Goal: Task Accomplishment & Management: Complete application form

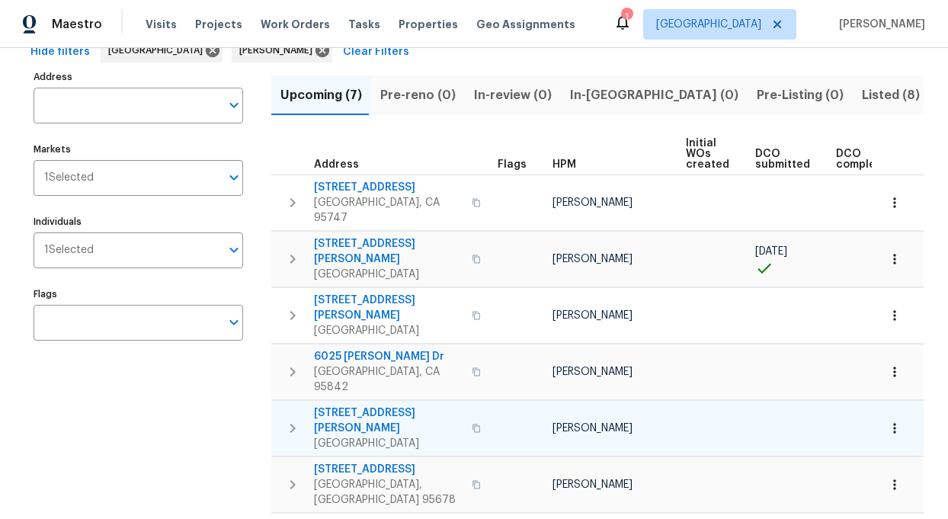
scroll to position [109, 0]
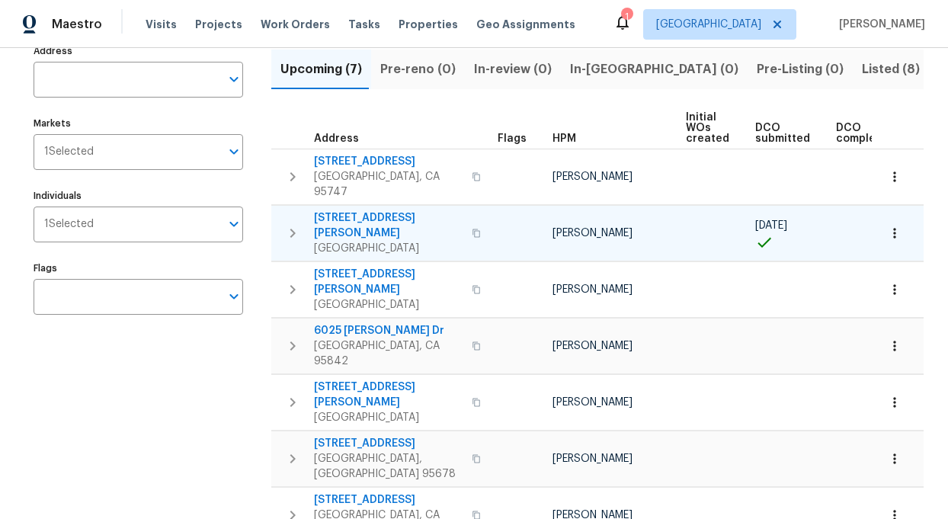
click at [353, 210] on span "400 Morrison Ave" at bounding box center [388, 225] width 149 height 30
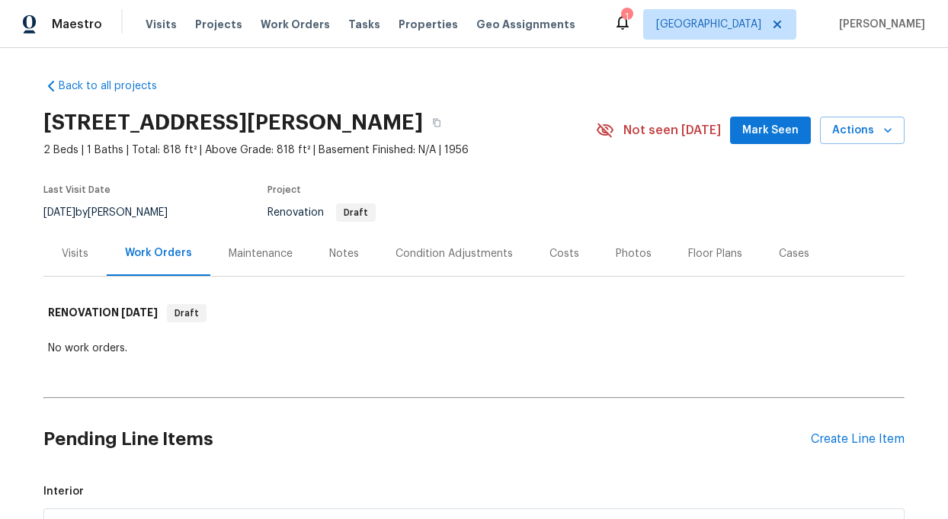
click at [344, 252] on div "Notes" at bounding box center [344, 253] width 30 height 15
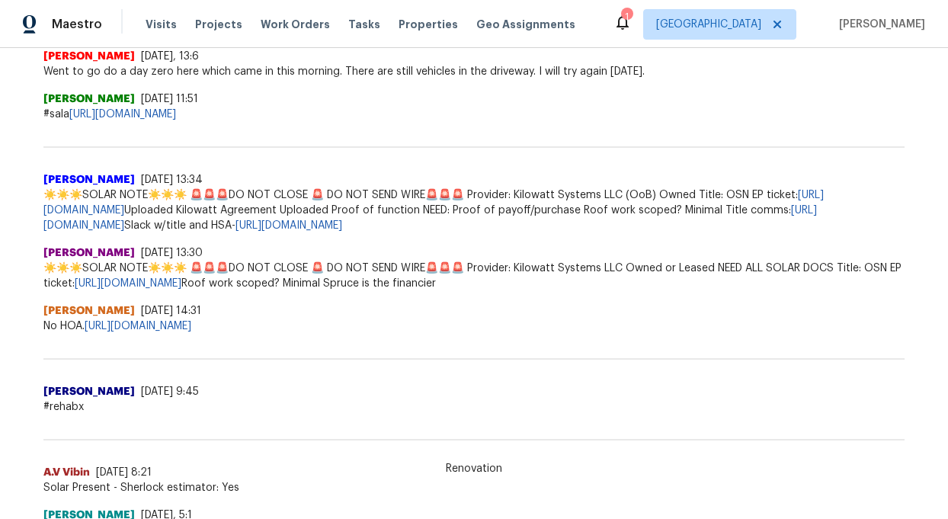
scroll to position [441, 0]
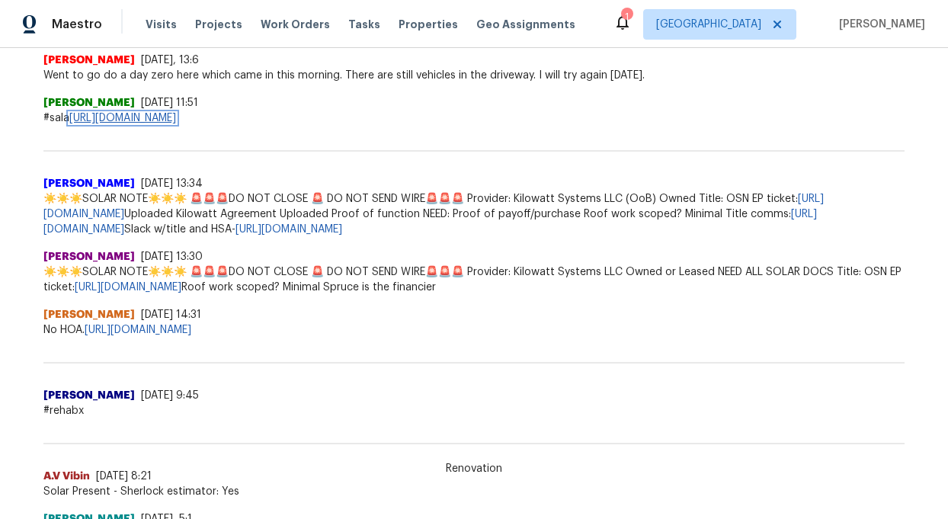
click at [176, 117] on link "[URL][DOMAIN_NAME]" at bounding box center [122, 118] width 107 height 11
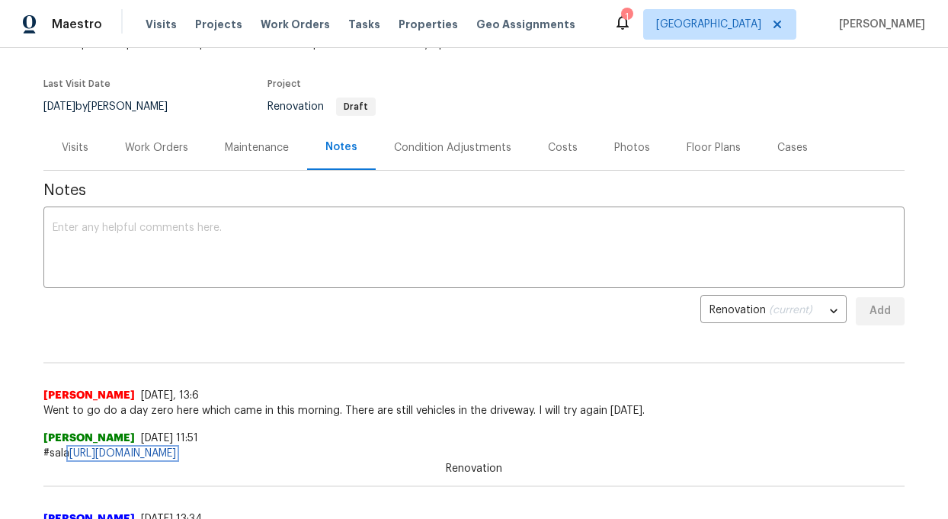
scroll to position [103, 0]
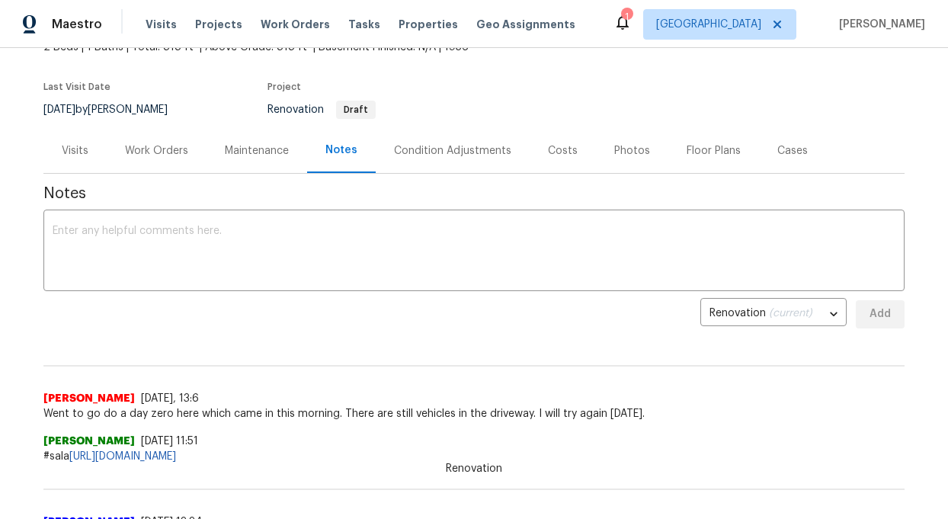
click at [138, 146] on div "Work Orders" at bounding box center [156, 150] width 63 height 15
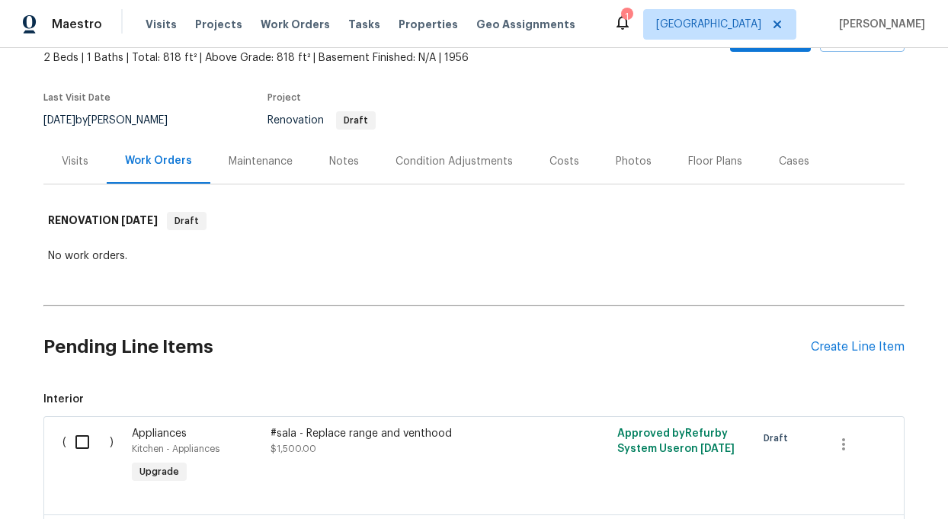
scroll to position [81, 0]
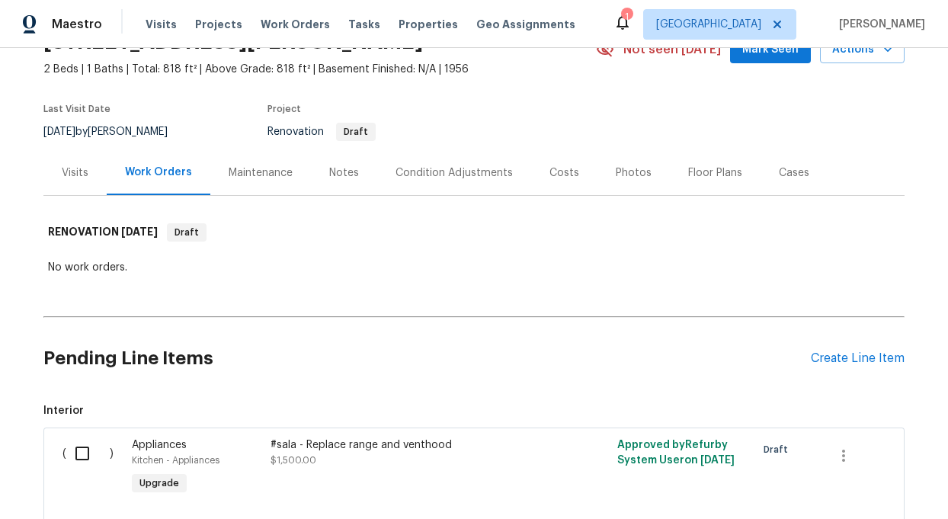
click at [428, 168] on div "Condition Adjustments" at bounding box center [454, 172] width 117 height 15
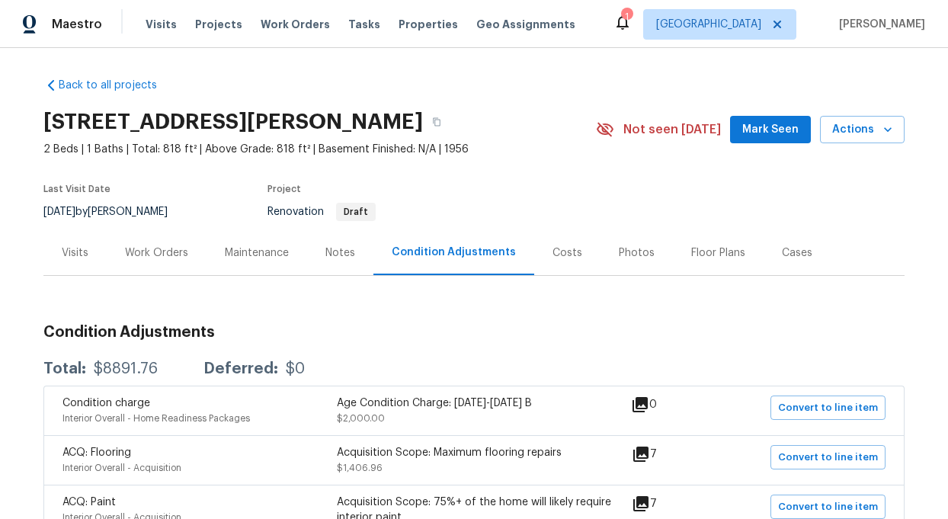
scroll to position [5, 0]
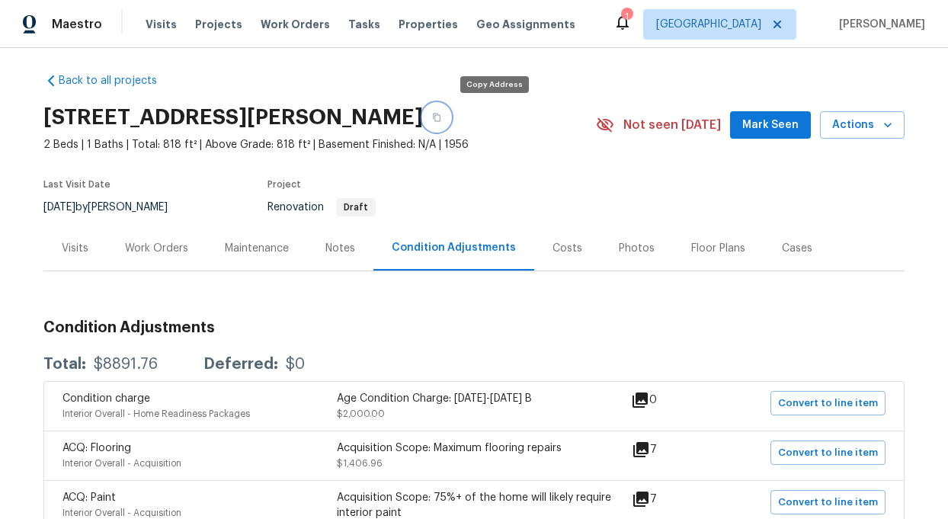
click at [441, 114] on icon "button" at bounding box center [437, 118] width 8 height 8
click at [346, 246] on div "Notes" at bounding box center [340, 248] width 30 height 15
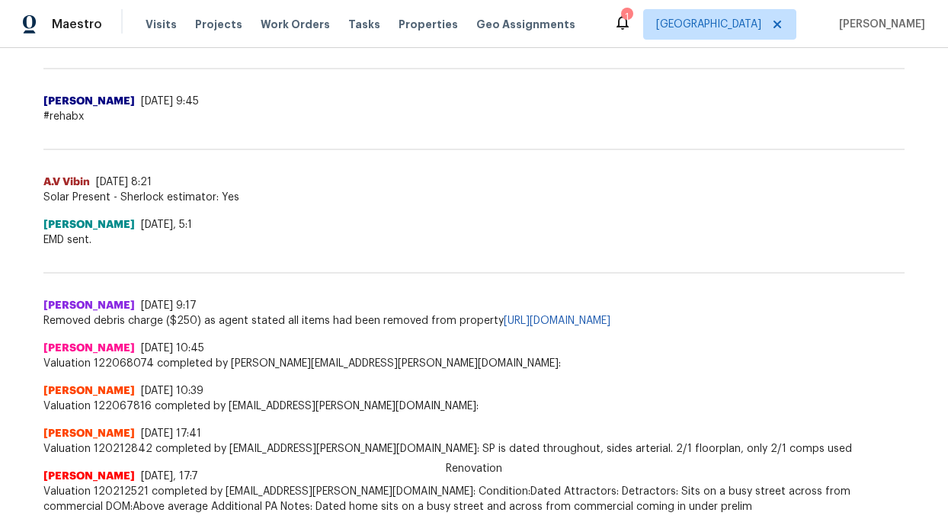
scroll to position [734, 0]
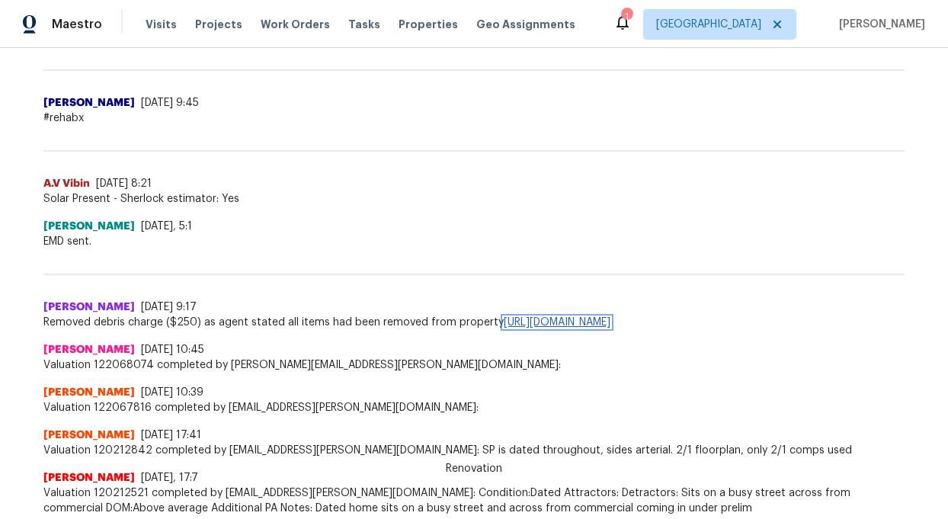
click at [611, 319] on link "[URL][DOMAIN_NAME]" at bounding box center [557, 322] width 107 height 11
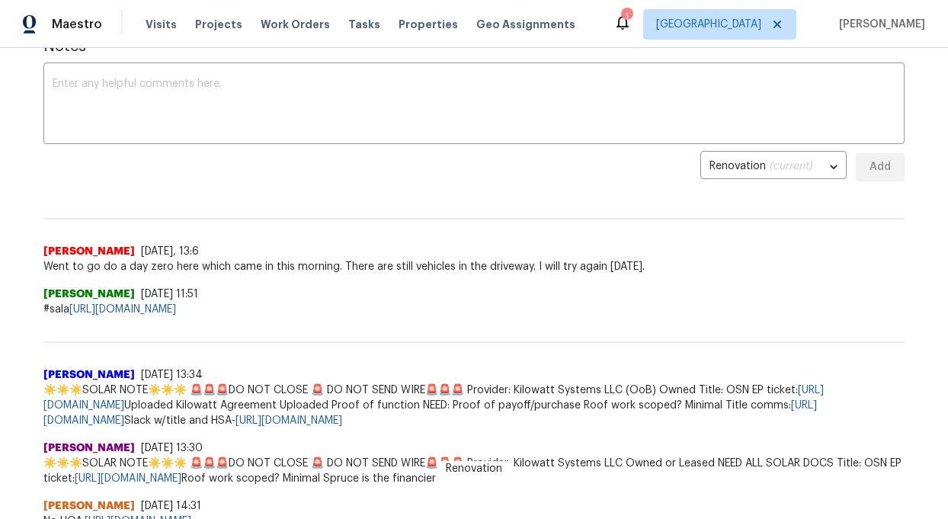
scroll to position [0, 0]
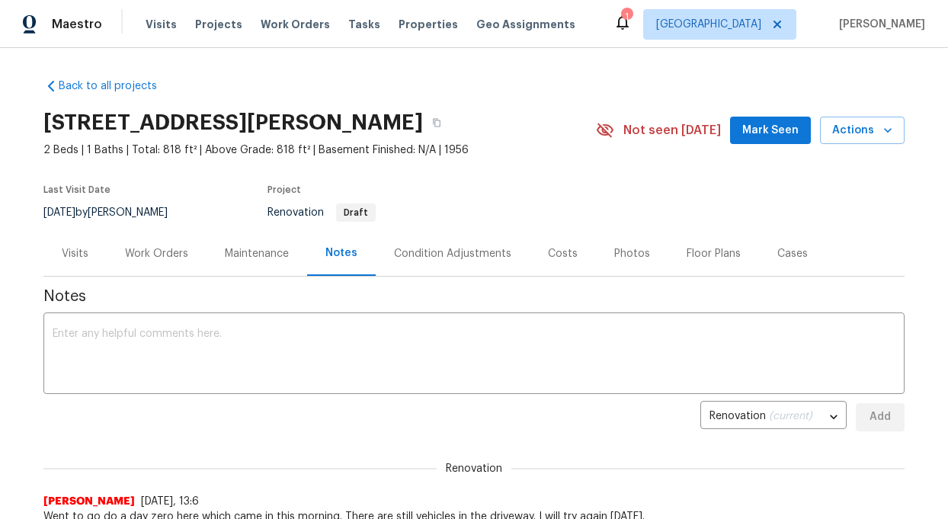
click at [558, 250] on div "Costs" at bounding box center [563, 253] width 30 height 15
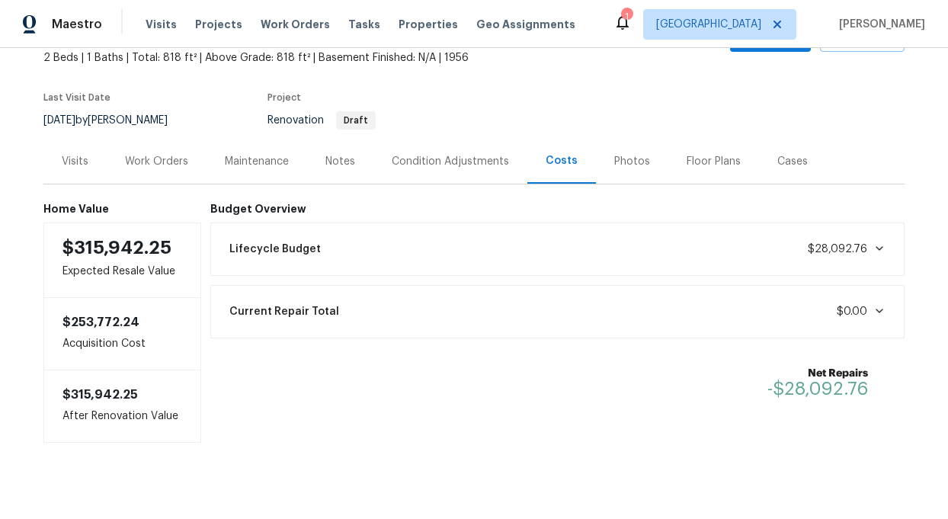
scroll to position [108, 0]
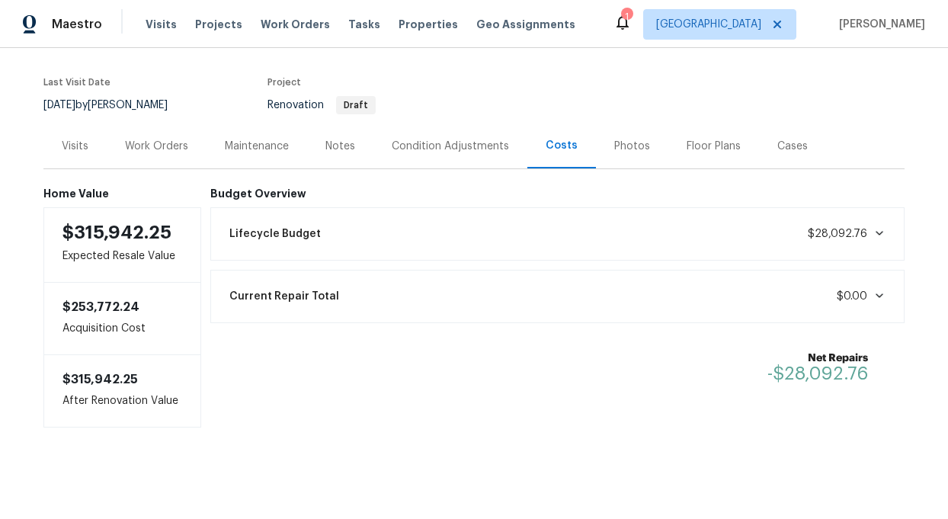
click at [880, 231] on icon at bounding box center [880, 233] width 12 height 12
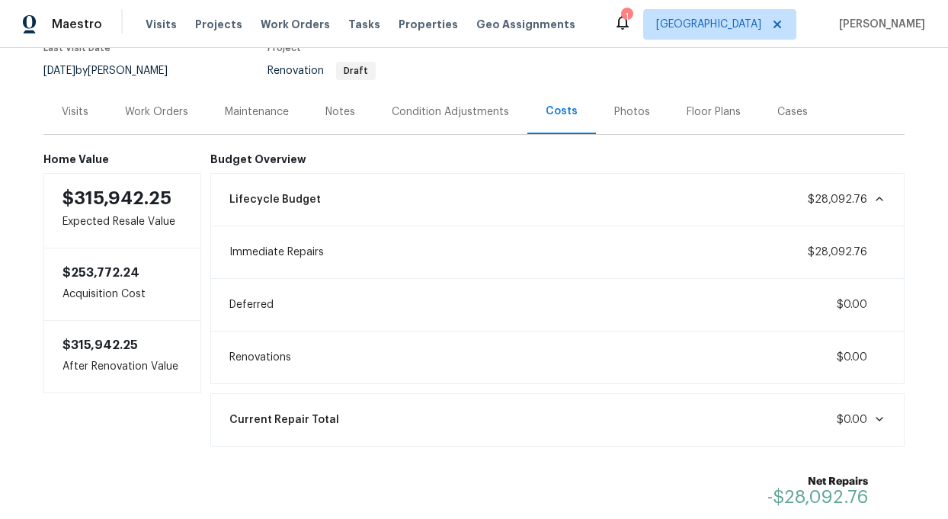
scroll to position [133, 0]
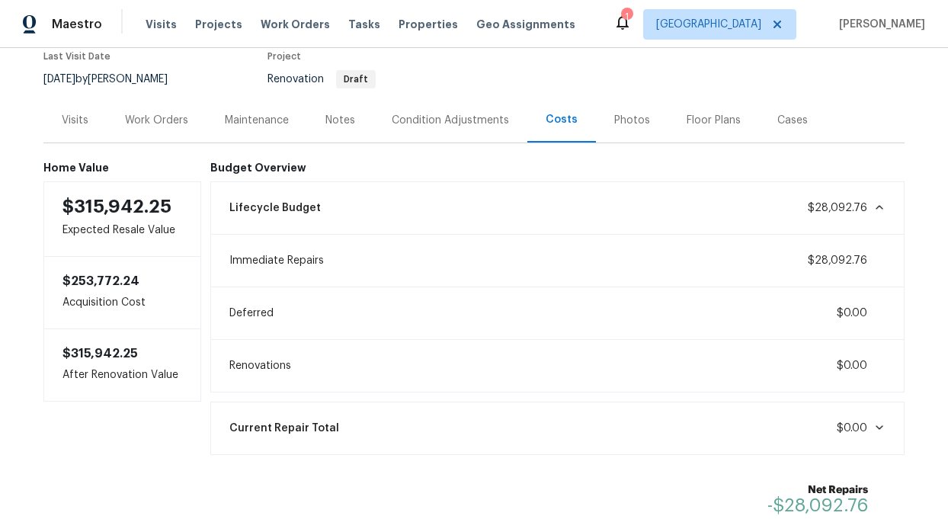
click at [154, 119] on div "Work Orders" at bounding box center [156, 120] width 63 height 15
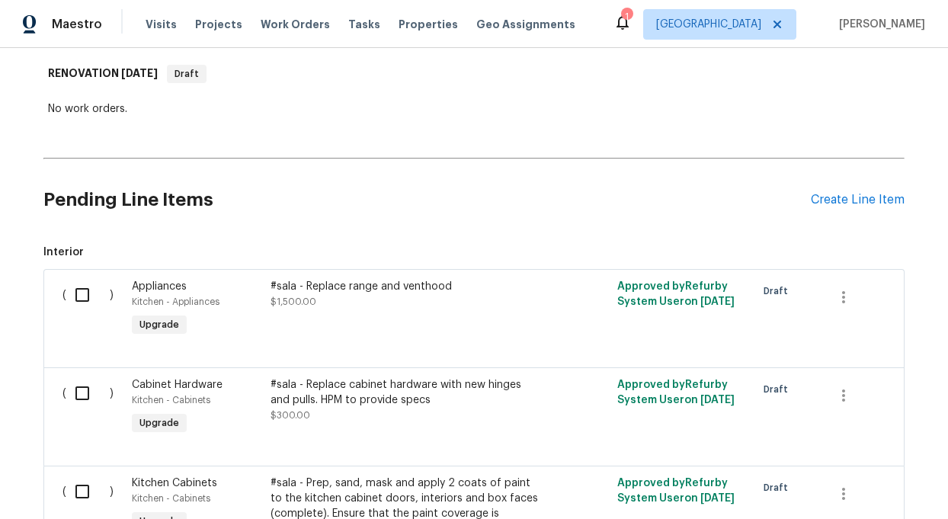
scroll to position [242, 0]
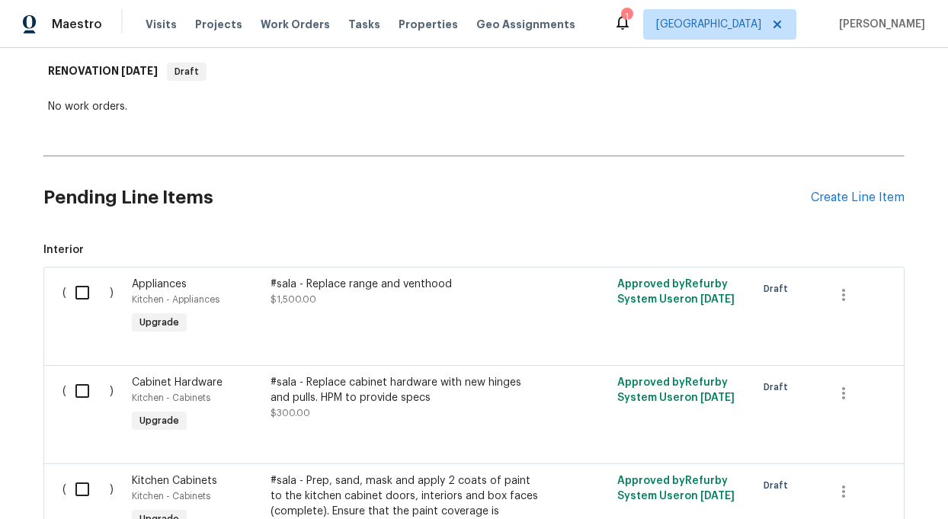
click at [360, 283] on div "#sala - Replace range and venthood" at bounding box center [405, 284] width 268 height 15
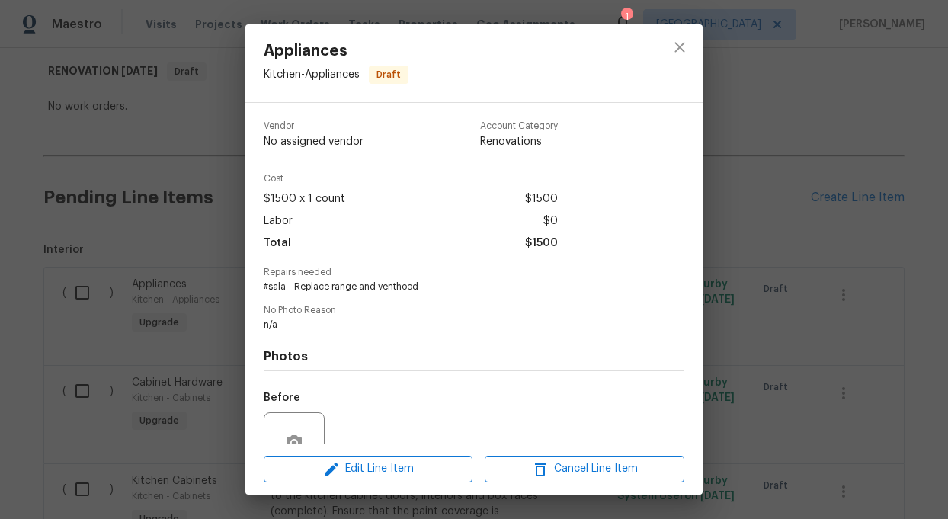
click at [329, 288] on span "#sala - Replace range and venthood" at bounding box center [453, 286] width 379 height 13
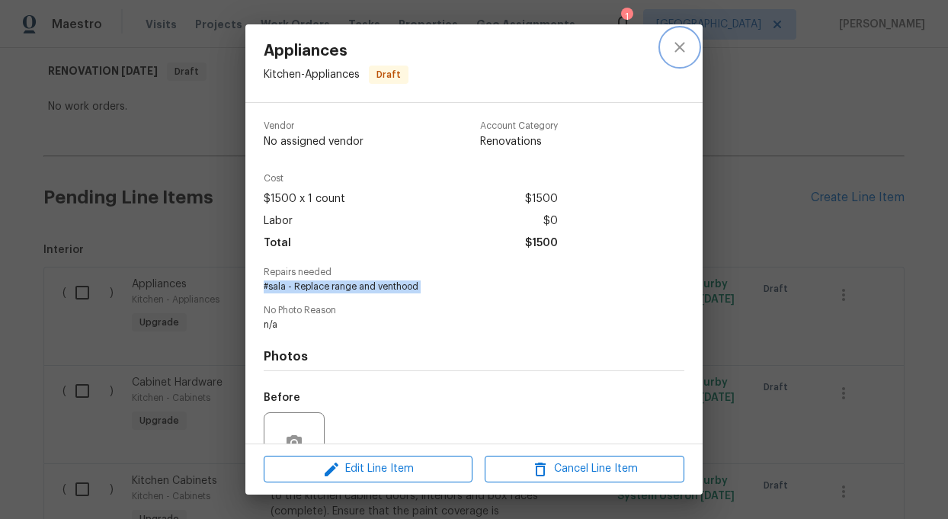
click at [680, 46] on icon "close" at bounding box center [680, 47] width 10 height 10
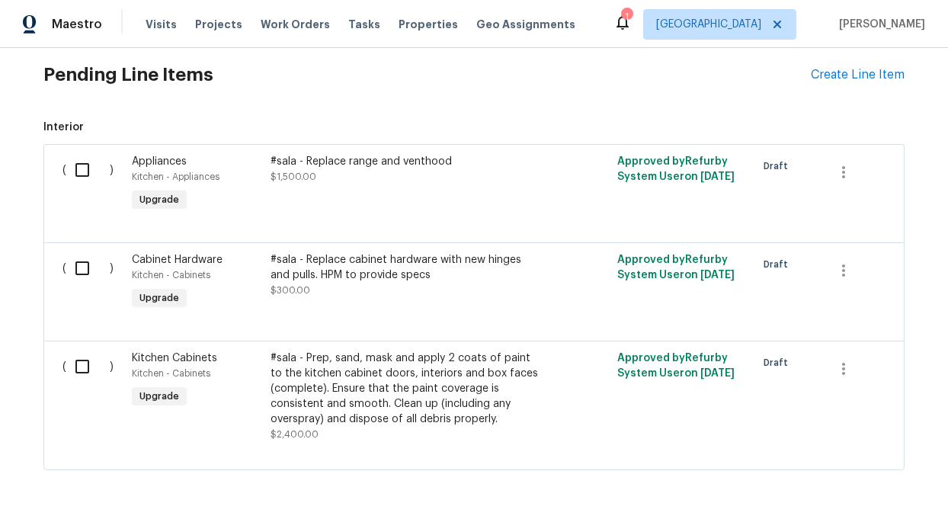
scroll to position [365, 0]
click at [313, 263] on div "#sala - Replace cabinet hardware with new hinges and pulls. HPM to provide specs" at bounding box center [405, 267] width 268 height 30
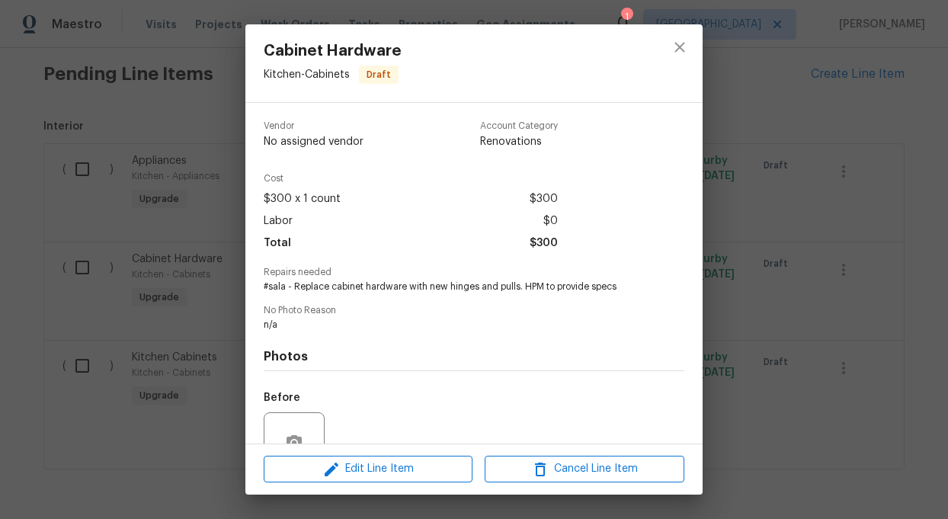
click at [341, 284] on span "#sala - Replace cabinet hardware with new hinges and pulls. HPM to provide specs" at bounding box center [453, 286] width 379 height 13
copy span "#sala - Replace cabinet hardware with new hinges and pulls. HPM to provide specs"
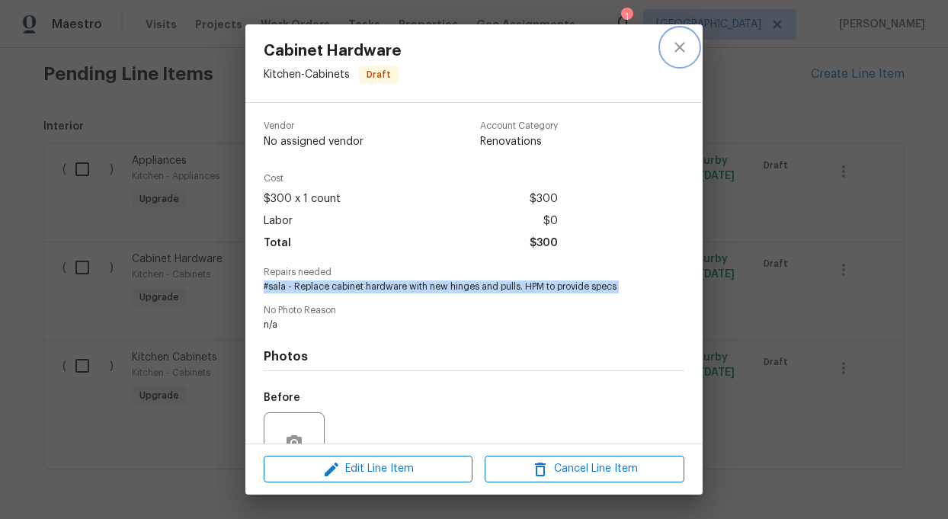
click at [678, 50] on icon "close" at bounding box center [680, 47] width 18 height 18
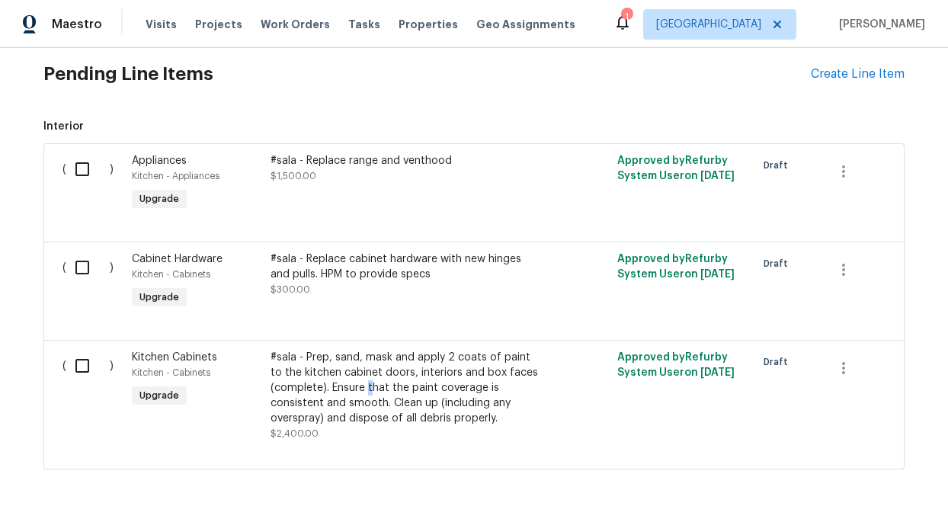
click at [369, 393] on div "#sala - Prep, sand, mask and apply 2 coats of paint to the kitchen cabinet door…" at bounding box center [405, 388] width 268 height 76
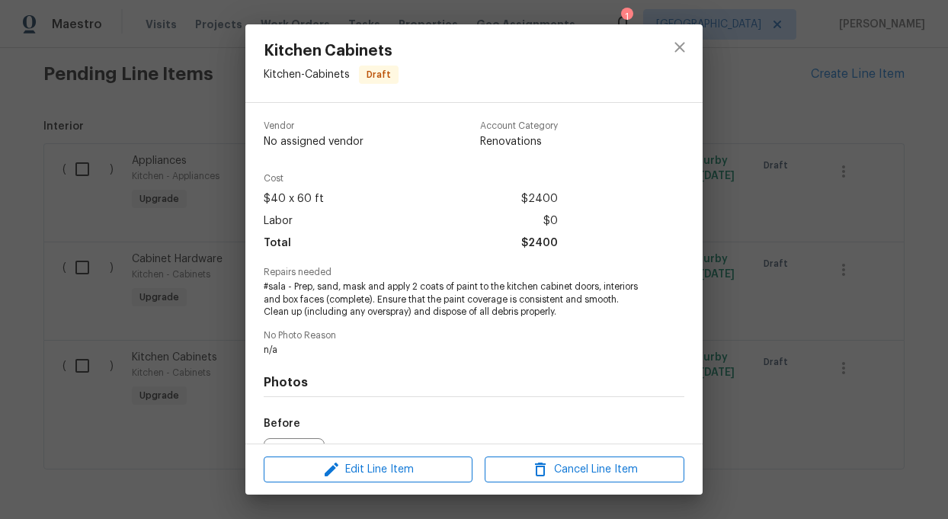
click at [367, 294] on span "#sala - Prep, sand, mask and apply 2 coats of paint to the kitchen cabinet door…" at bounding box center [453, 299] width 379 height 38
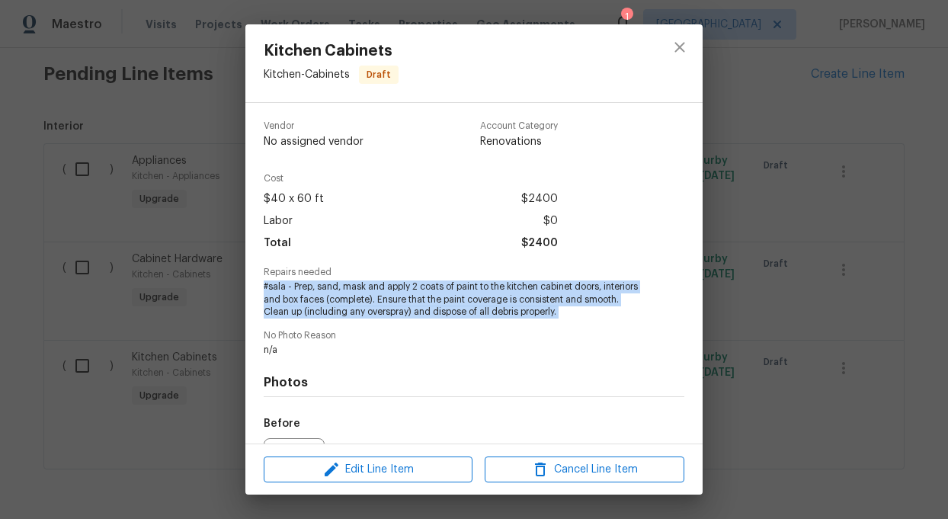
click at [367, 294] on span "#sala - Prep, sand, mask and apply 2 coats of paint to the kitchen cabinet door…" at bounding box center [453, 299] width 379 height 38
copy span "#sala - Prep, sand, mask and apply 2 coats of paint to the kitchen cabinet door…"
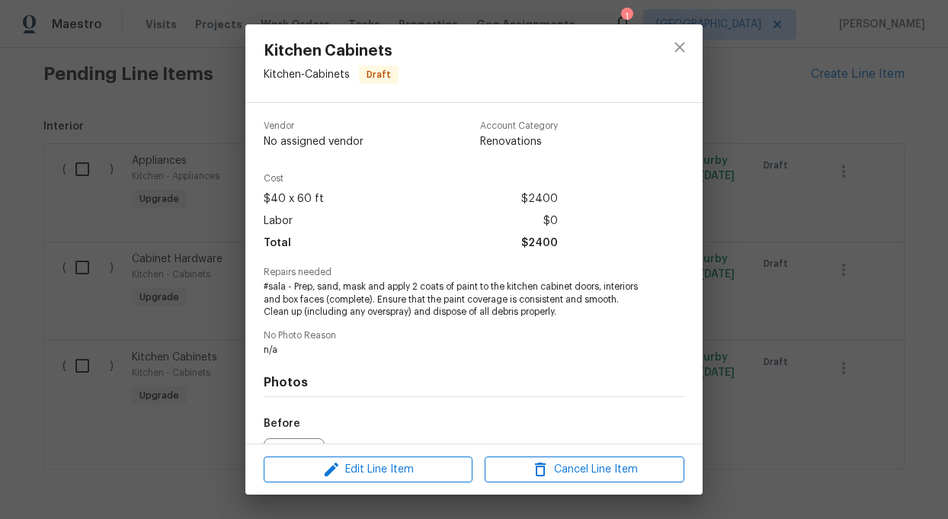
click at [765, 424] on div "Kitchen Cabinets Kitchen - Cabinets Draft Vendor No assigned vendor Account Cat…" at bounding box center [474, 259] width 948 height 519
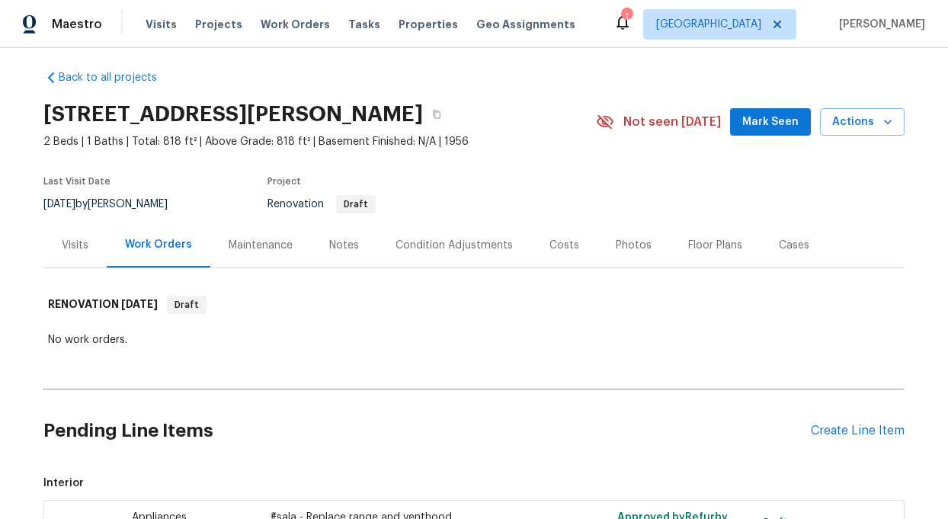
scroll to position [0, 0]
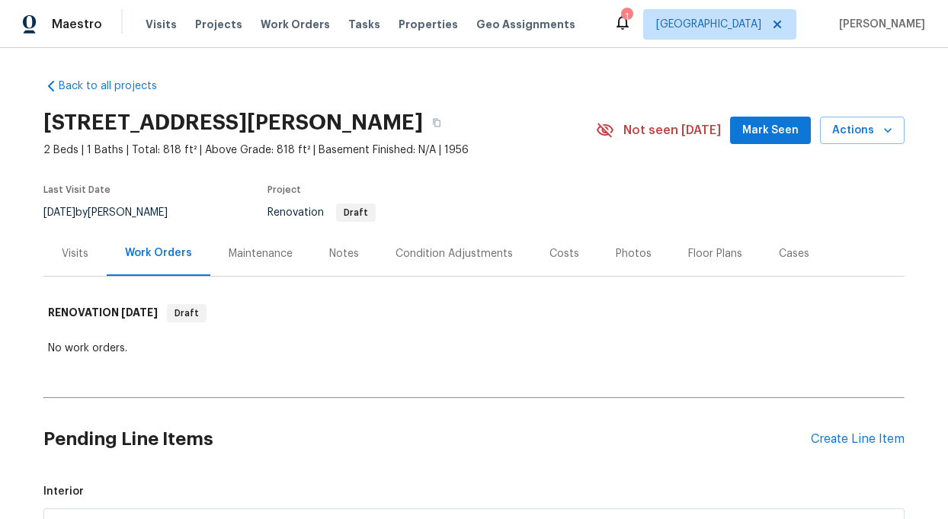
click at [341, 246] on div "Notes" at bounding box center [344, 253] width 30 height 15
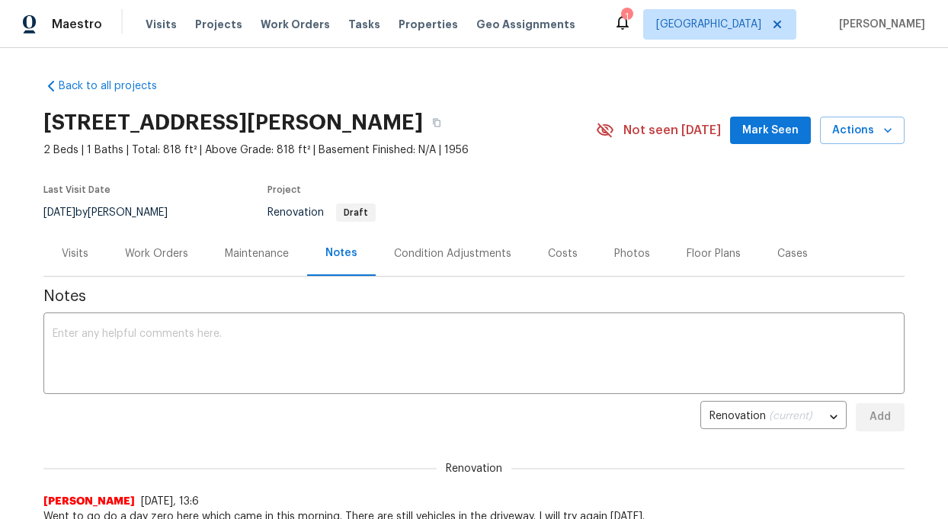
click at [437, 254] on div "Condition Adjustments" at bounding box center [452, 253] width 117 height 15
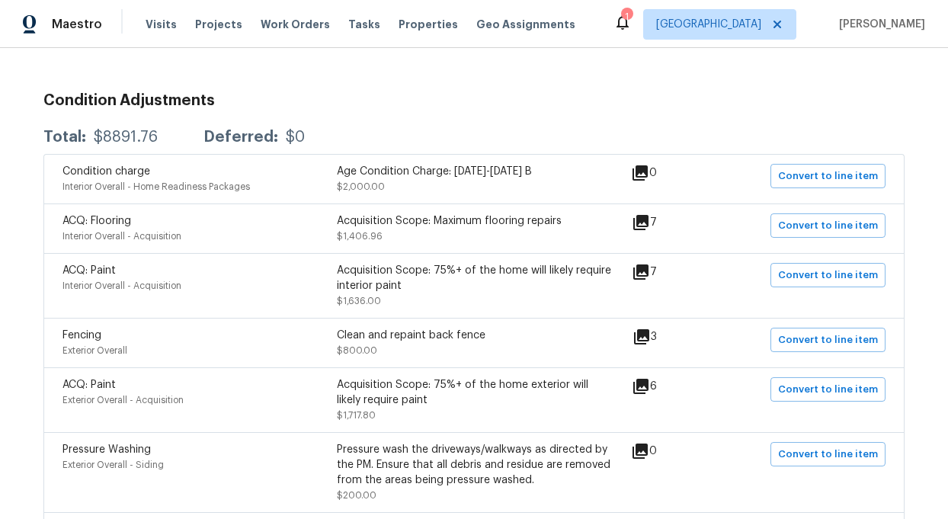
scroll to position [242, 0]
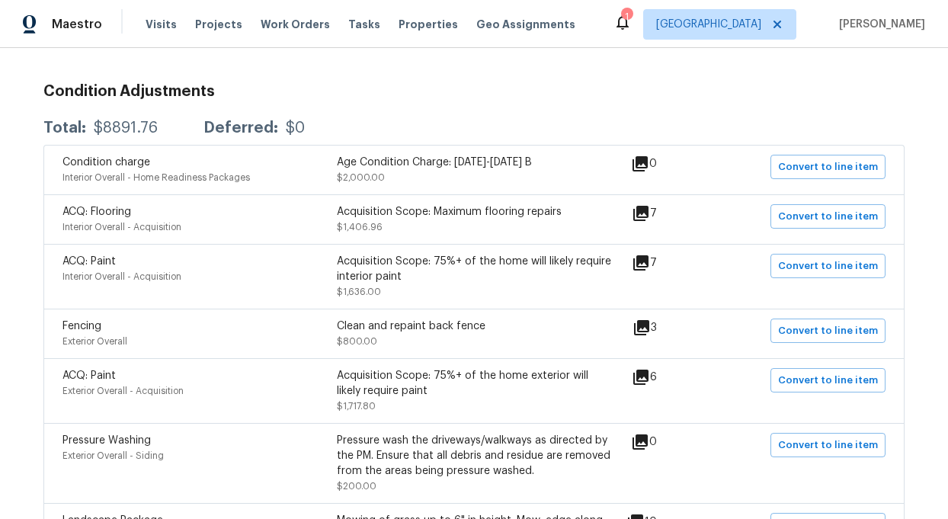
click at [649, 210] on icon at bounding box center [640, 213] width 15 height 15
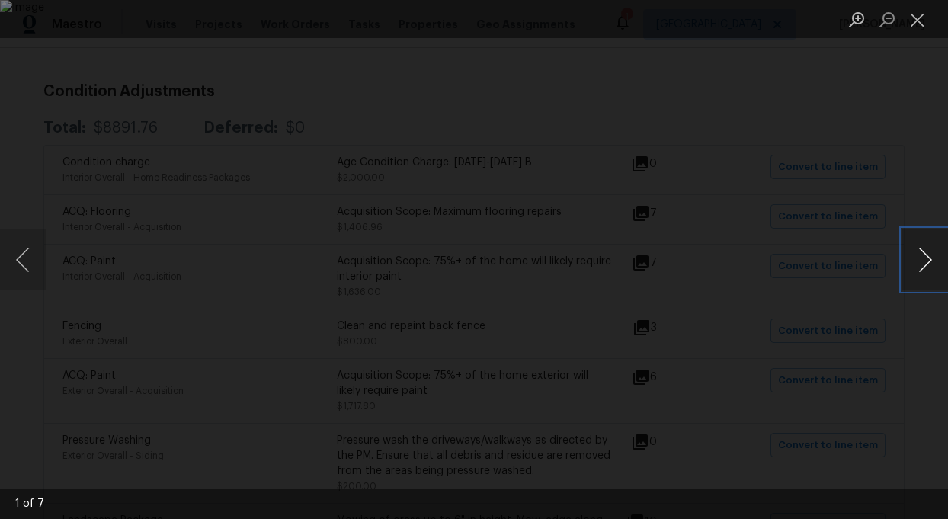
click at [928, 254] on button "Next image" at bounding box center [925, 259] width 46 height 61
click at [928, 255] on button "Next image" at bounding box center [925, 259] width 46 height 61
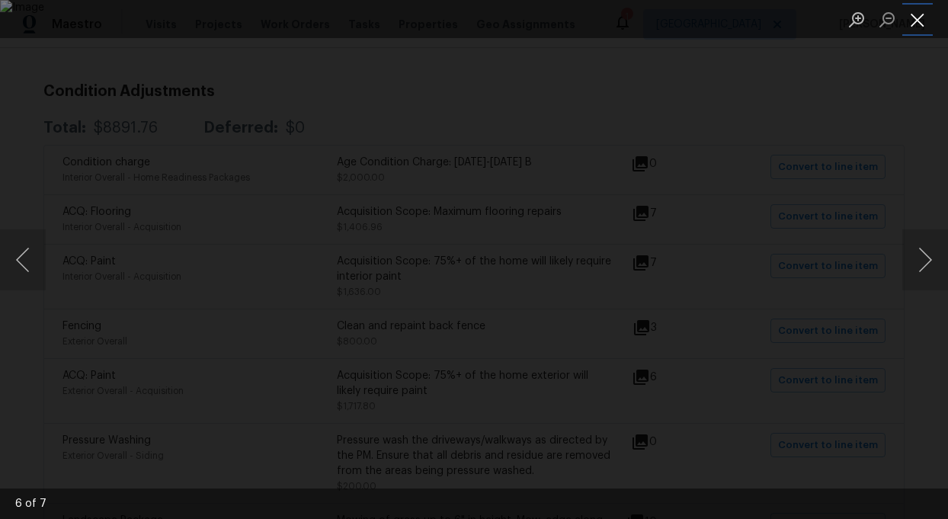
click at [916, 18] on button "Close lightbox" at bounding box center [917, 19] width 30 height 27
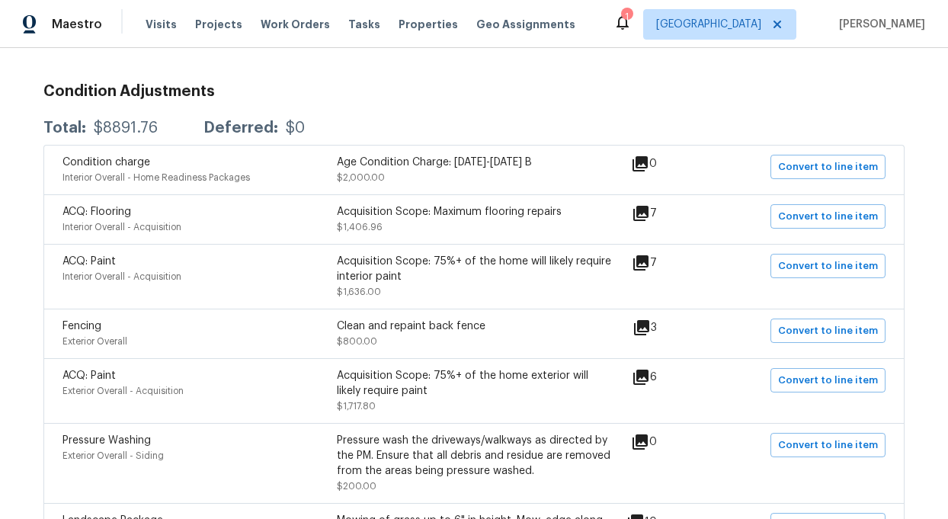
click at [646, 213] on icon at bounding box center [640, 213] width 15 height 15
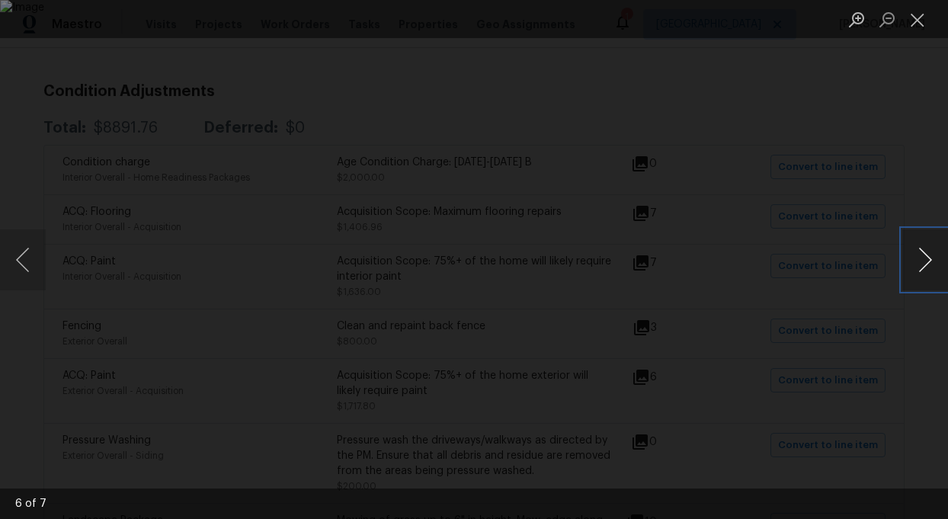
click at [934, 258] on button "Next image" at bounding box center [925, 259] width 46 height 61
click at [918, 14] on button "Close lightbox" at bounding box center [917, 19] width 30 height 27
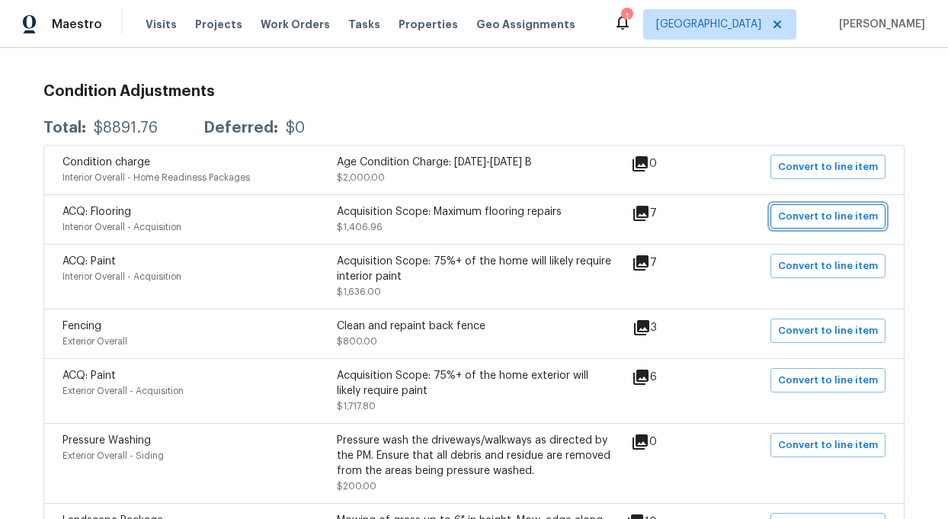
click at [851, 213] on span "Convert to line item" at bounding box center [828, 217] width 100 height 18
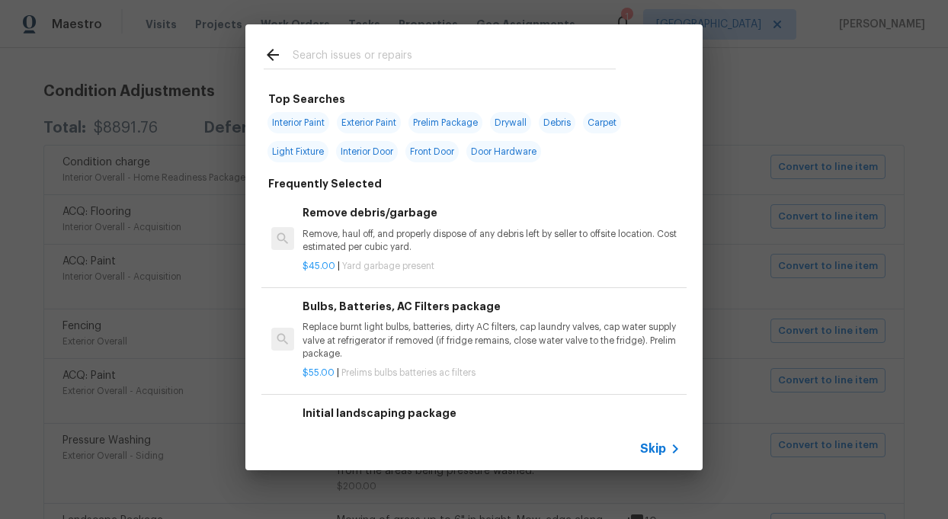
click at [665, 441] on span "Skip" at bounding box center [653, 448] width 26 height 15
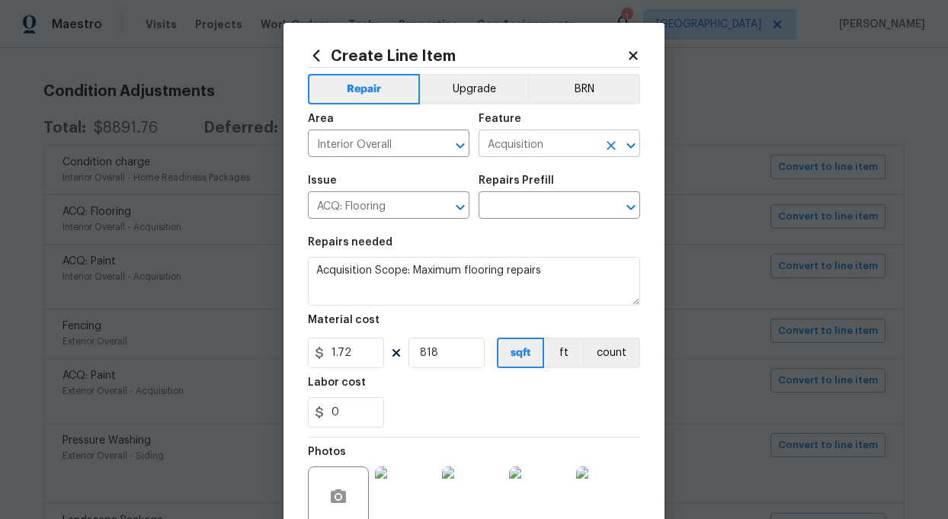
click at [555, 141] on input "Acquisition" at bounding box center [538, 145] width 119 height 24
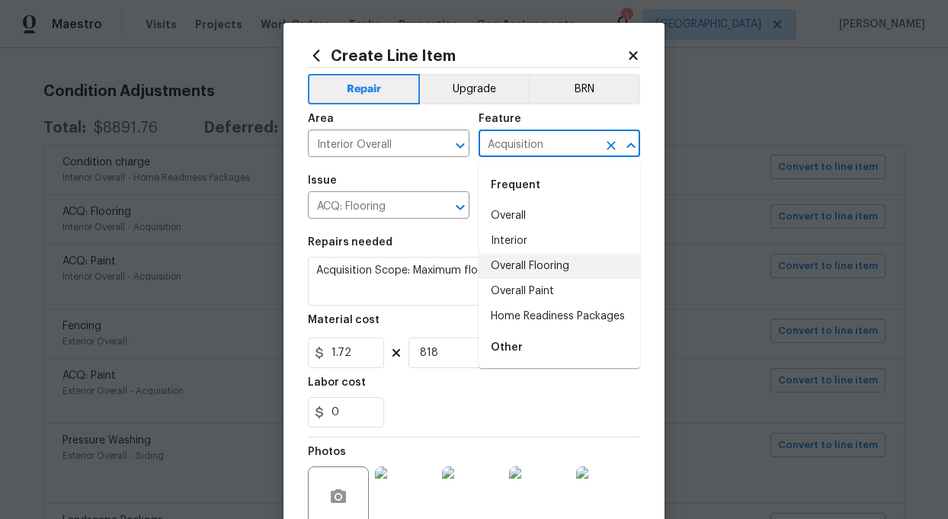
click at [565, 266] on li "Overall Flooring" at bounding box center [560, 266] width 162 height 25
type input "Overall Flooring"
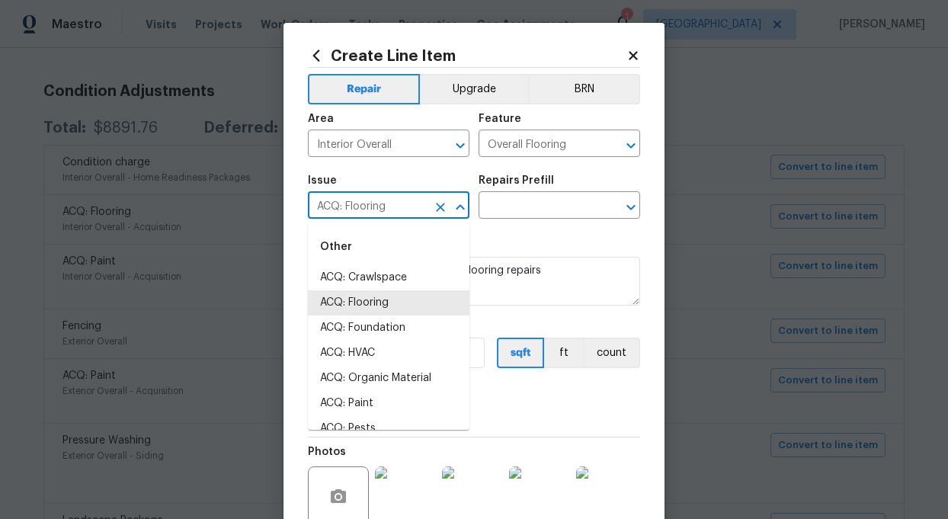
click at [347, 211] on input "ACQ: Flooring" at bounding box center [367, 207] width 119 height 24
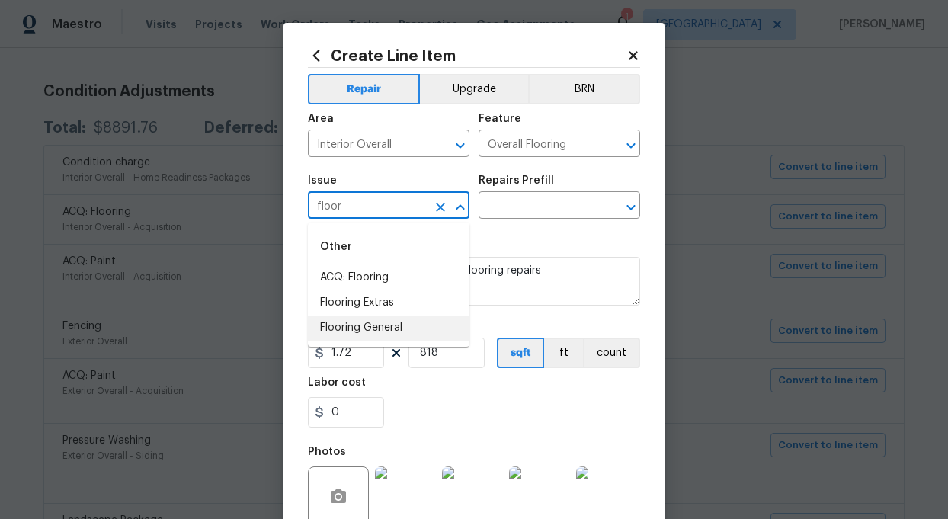
click at [380, 326] on li "Flooring General" at bounding box center [389, 328] width 162 height 25
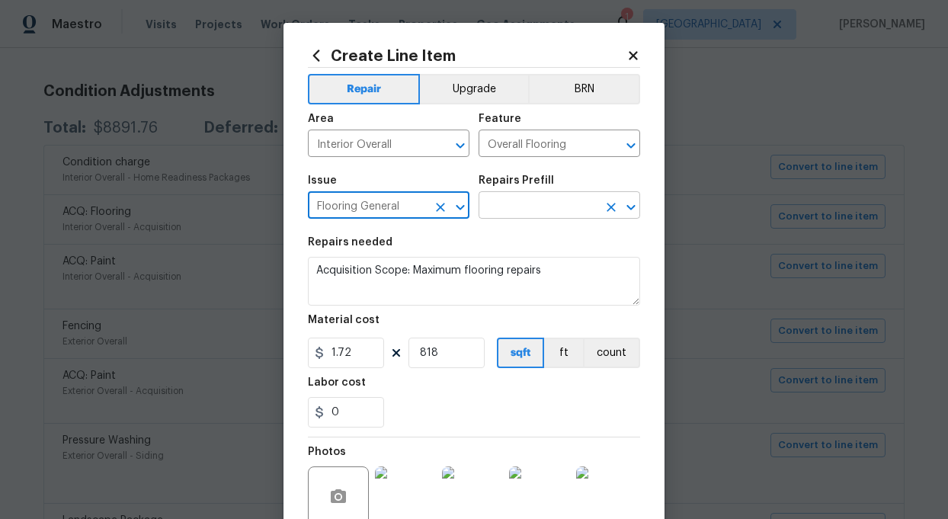
type input "Flooring General"
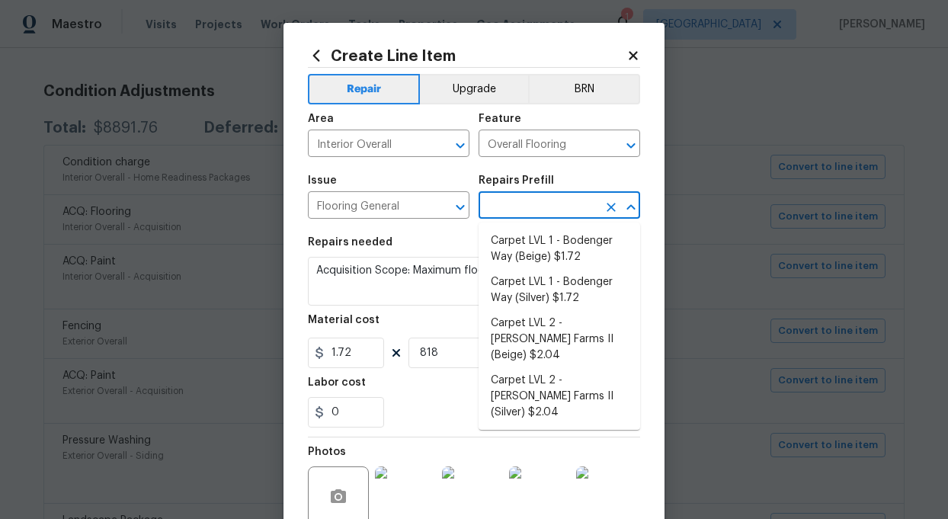
click at [524, 208] on input "text" at bounding box center [538, 207] width 119 height 24
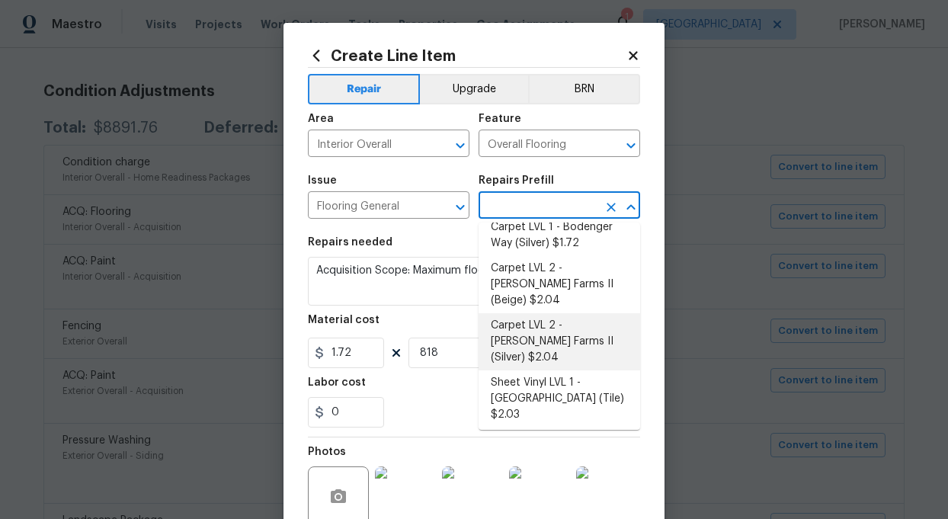
scroll to position [62, 0]
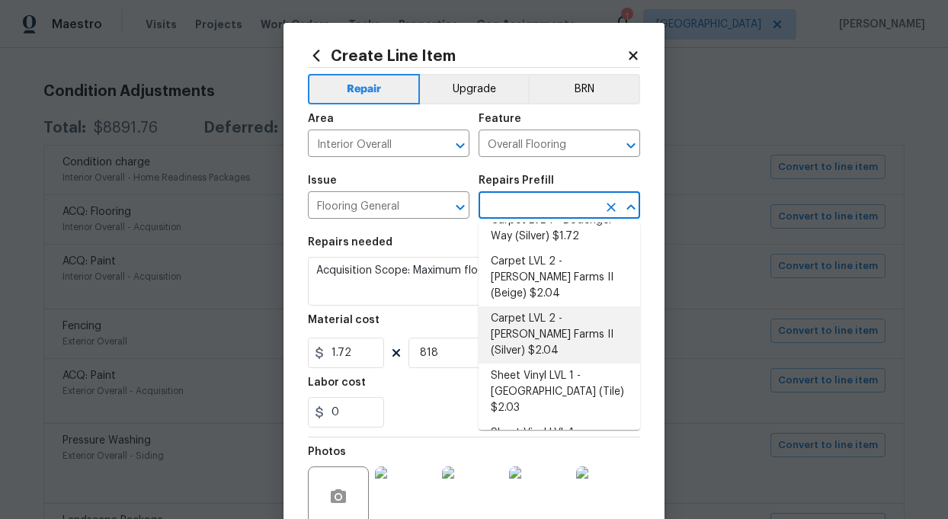
click at [550, 313] on li "Carpet LVL 2 - [PERSON_NAME] Farms II (Silver) $2.04" at bounding box center [560, 334] width 162 height 57
type textarea "Install new carpet ([PERSON_NAME] Farms II - 929 Thin Ice) at all previously ca…"
type input "Carpet LVL 2 - [PERSON_NAME] Farms II (Silver) $2.04"
type input "2.04"
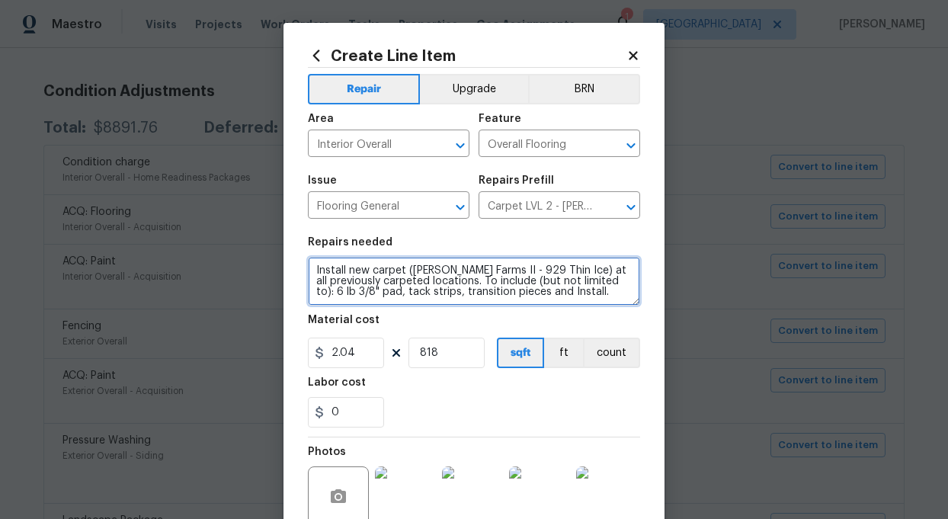
click at [563, 272] on textarea "Install new carpet ([PERSON_NAME] Farms II - 929 Thin Ice) at all previously ca…" at bounding box center [474, 281] width 332 height 49
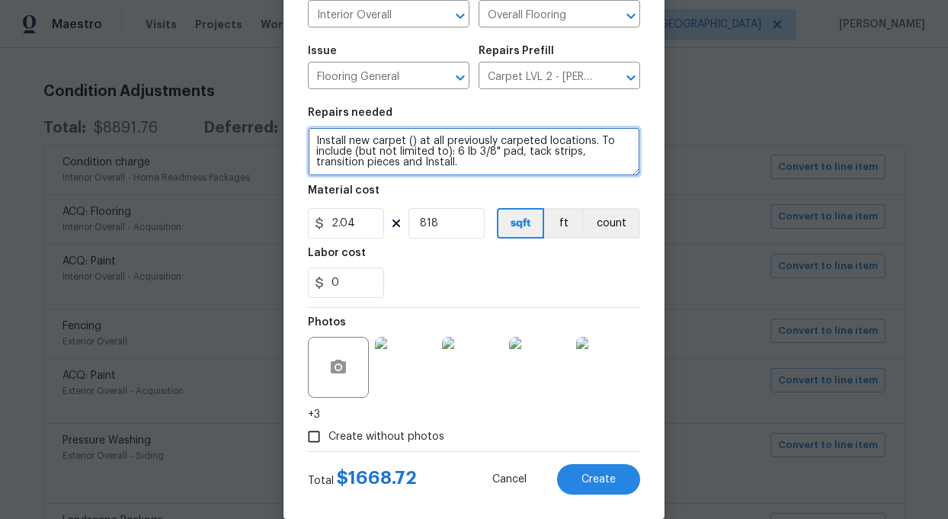
scroll to position [153, 0]
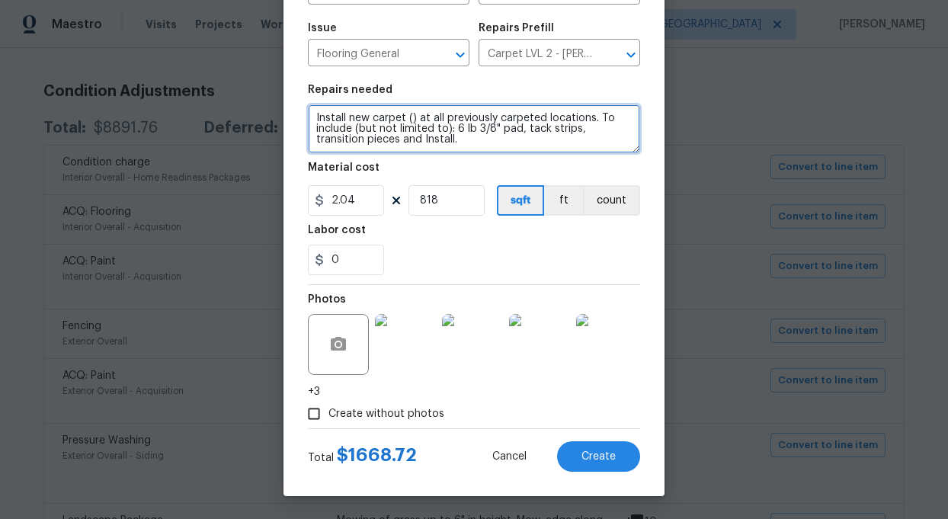
click at [418, 123] on textarea "Install new carpet () at all previously carpeted locations. To include (but not…" at bounding box center [474, 128] width 332 height 49
type textarea "Install new carpet () at all previously carpeted locations. To include (but not…"
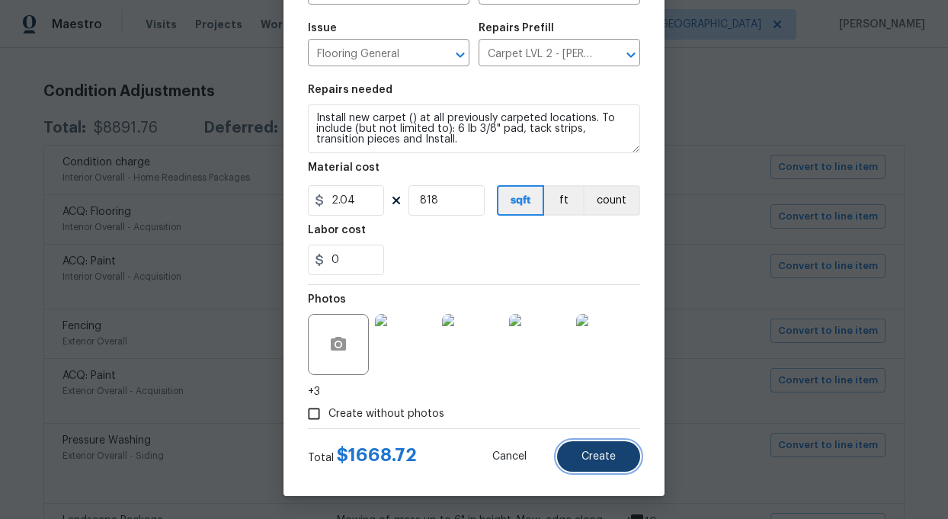
click at [616, 457] on button "Create" at bounding box center [598, 456] width 83 height 30
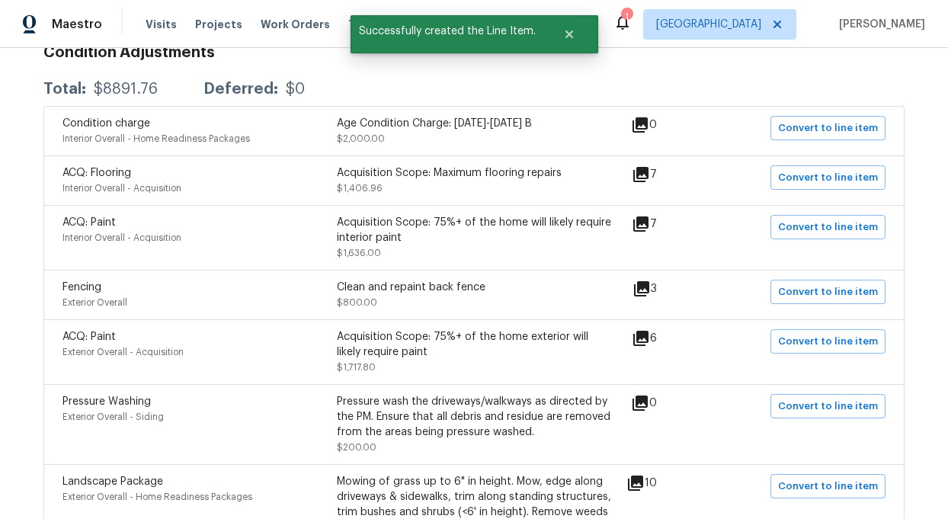
scroll to position [288, 0]
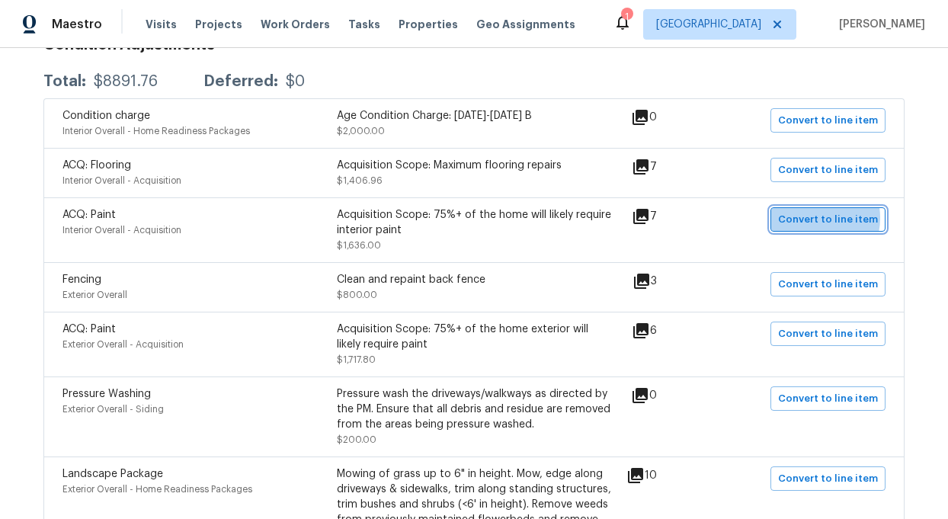
click at [816, 219] on span "Convert to line item" at bounding box center [828, 220] width 100 height 18
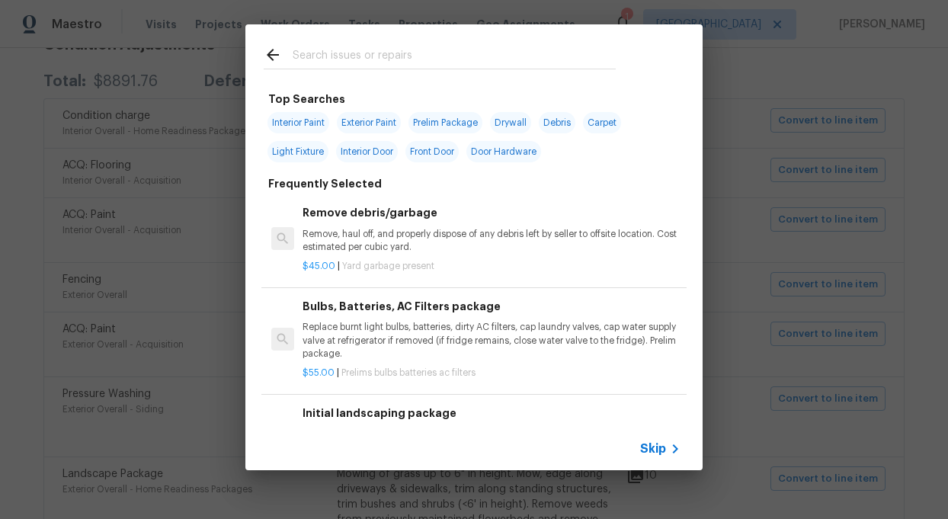
click at [659, 448] on span "Skip" at bounding box center [653, 448] width 26 height 15
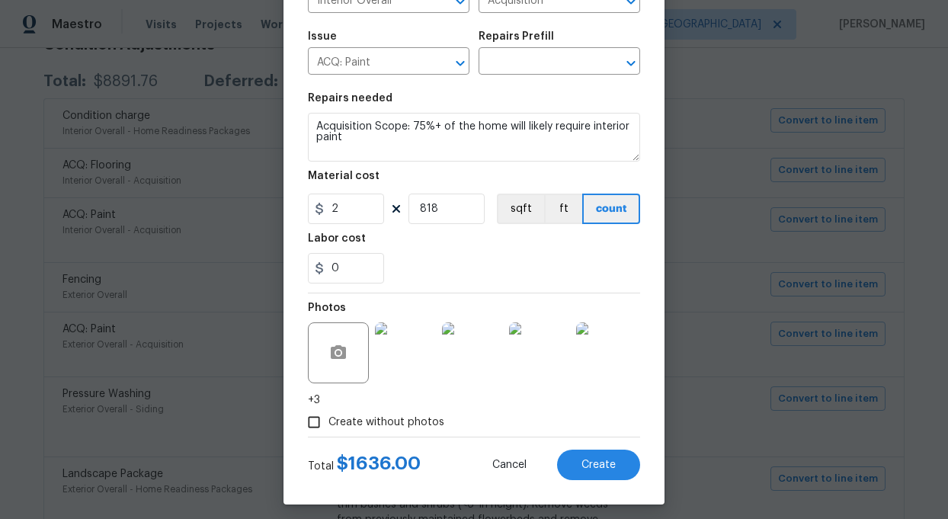
scroll to position [153, 0]
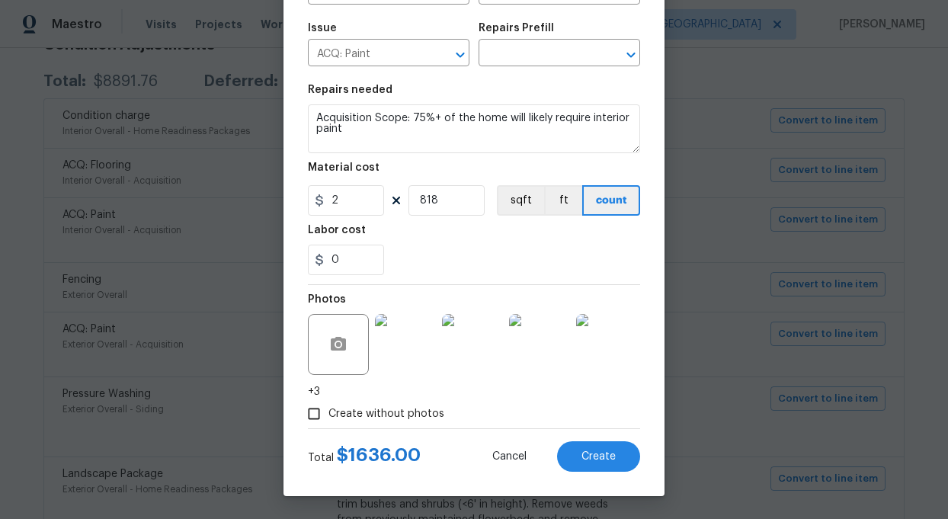
click at [408, 346] on img at bounding box center [405, 344] width 61 height 61
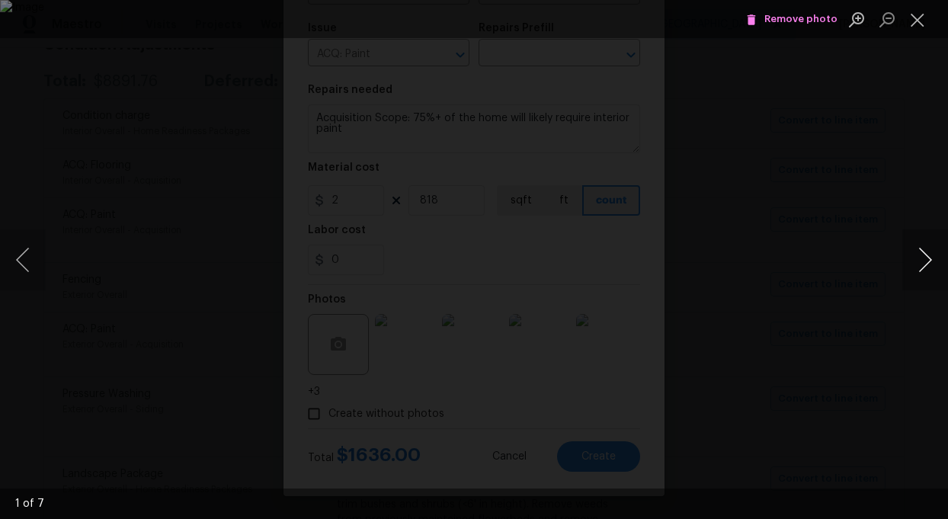
click at [925, 267] on button "Next image" at bounding box center [925, 259] width 46 height 61
click at [925, 268] on button "Next image" at bounding box center [925, 259] width 46 height 61
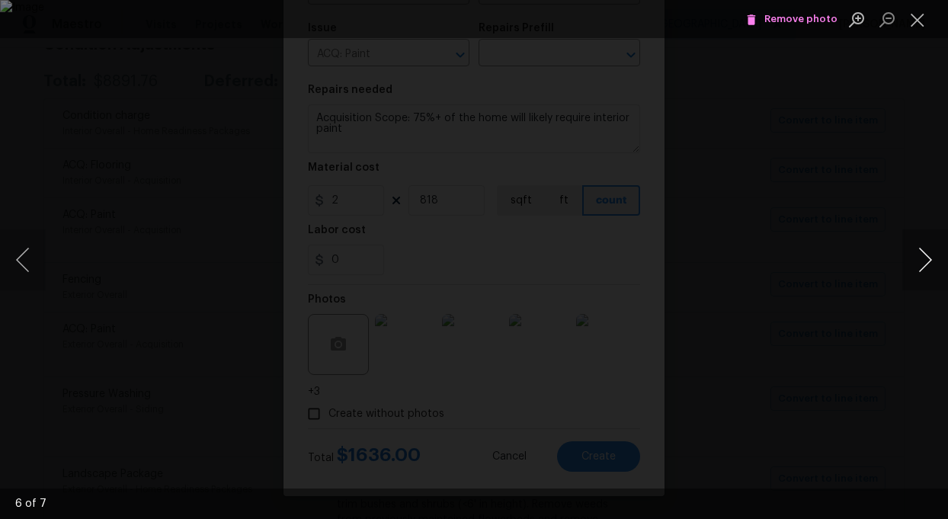
click at [925, 268] on button "Next image" at bounding box center [925, 259] width 46 height 61
click at [914, 16] on button "Close lightbox" at bounding box center [917, 19] width 30 height 27
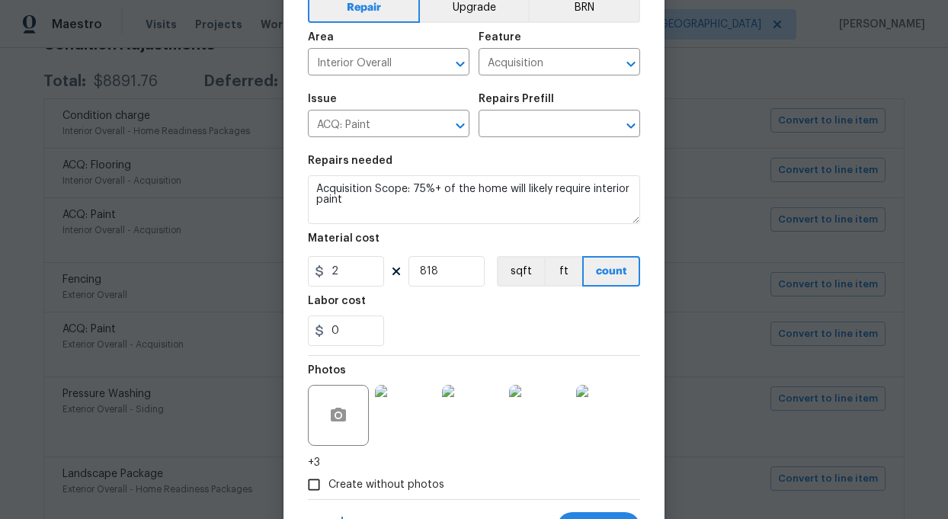
scroll to position [70, 0]
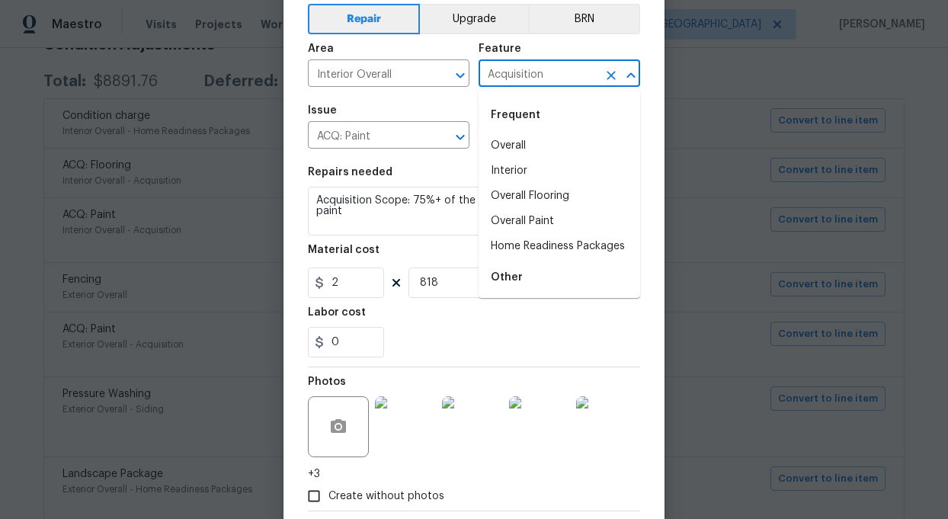
click at [563, 74] on input "Acquisition" at bounding box center [538, 75] width 119 height 24
click at [517, 215] on li "Overall Paint" at bounding box center [560, 221] width 162 height 25
type input "Overall Paint"
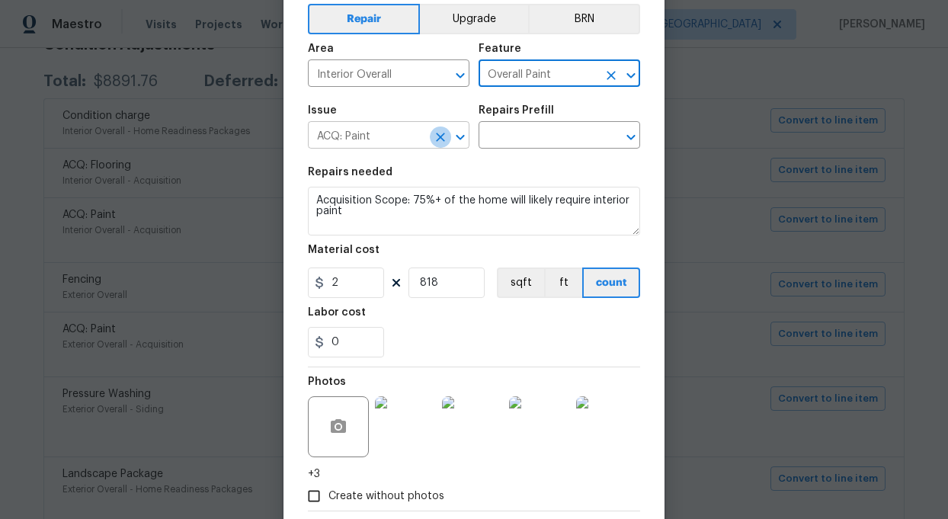
click at [442, 141] on icon "Clear" at bounding box center [440, 137] width 15 height 15
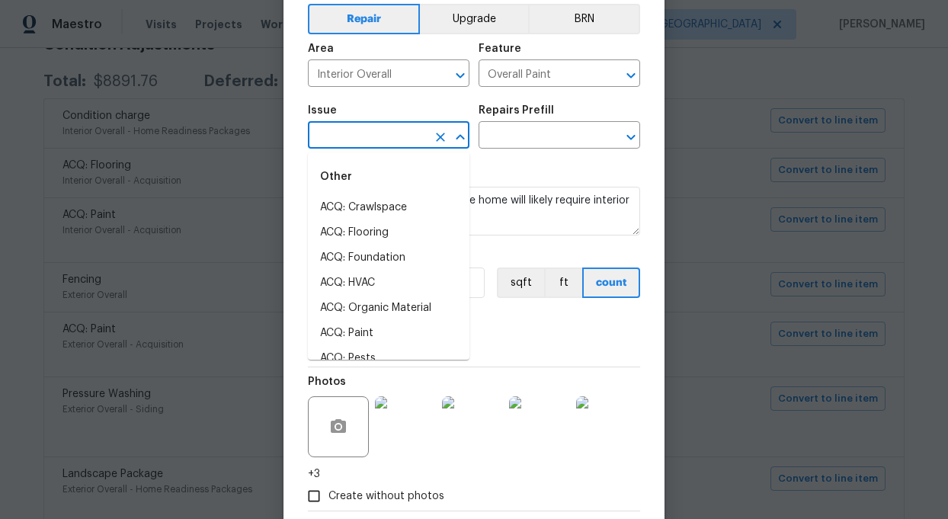
click at [373, 141] on input "text" at bounding box center [367, 137] width 119 height 24
click at [366, 280] on li "Interior Paint" at bounding box center [389, 283] width 162 height 25
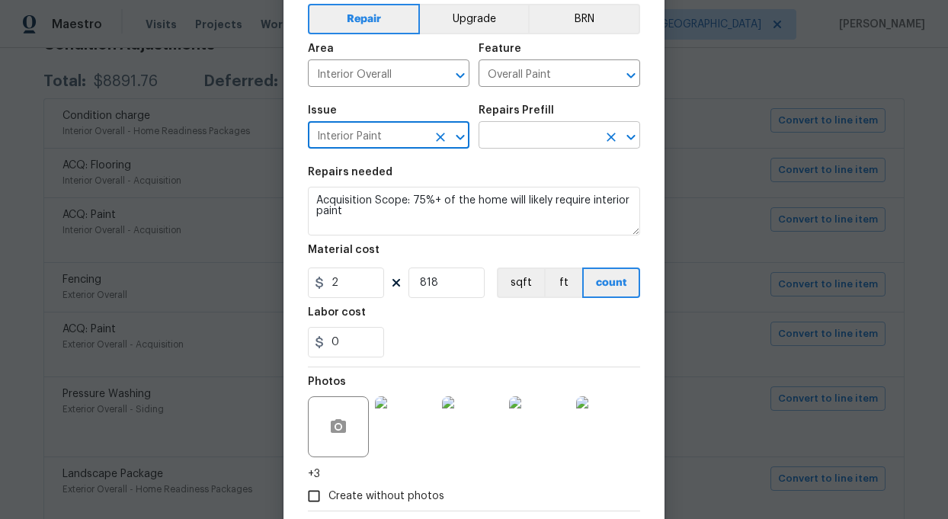
type input "Interior Paint"
click at [566, 136] on input "text" at bounding box center [538, 137] width 119 height 24
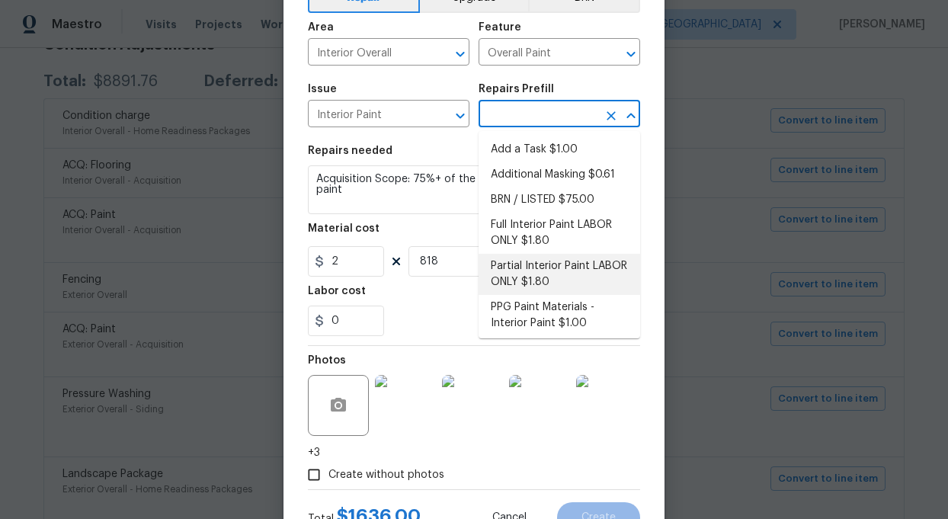
scroll to position [88, 0]
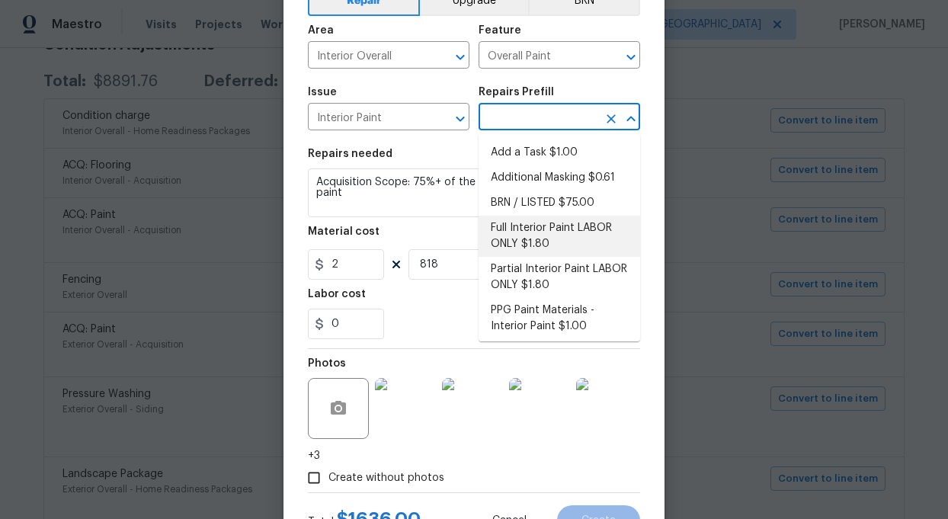
click at [549, 224] on li "Full Interior Paint LABOR ONLY $1.80" at bounding box center [560, 236] width 162 height 41
type input "Full Interior Paint LABOR ONLY $1.80"
type textarea "Full Interior paint - (walls, ceilings, trim, and doors) - PAINT PROVIDED BY OP…"
type input "1.8"
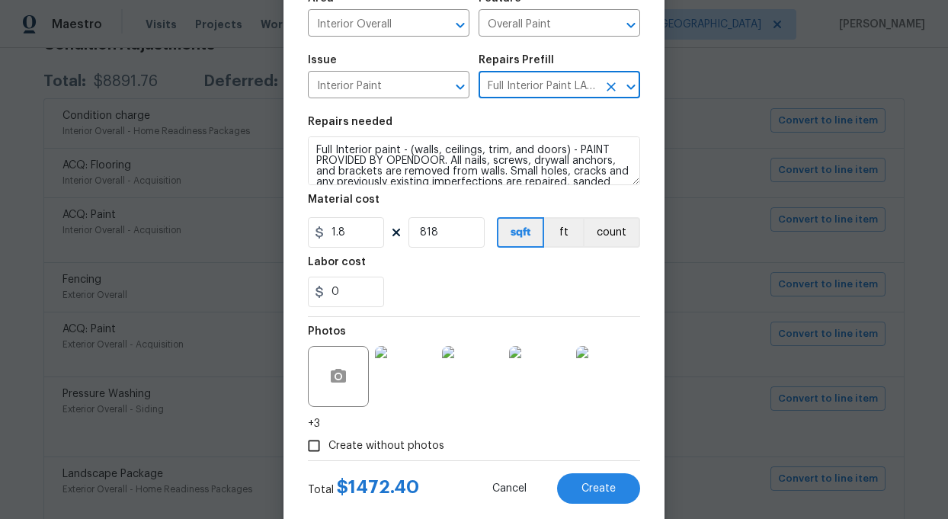
scroll to position [153, 0]
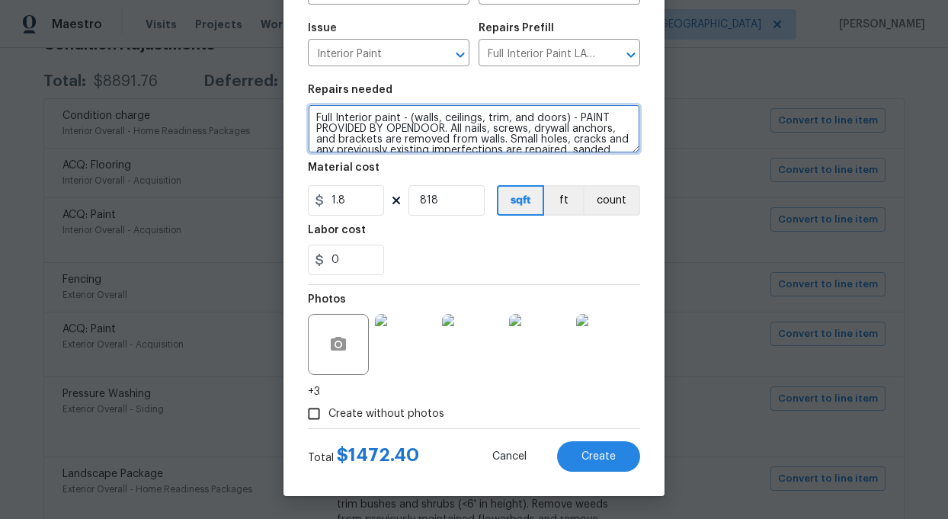
click at [469, 141] on textarea "Full Interior paint - (walls, ceilings, trim, and doors) - PAINT PROVIDED BY OP…" at bounding box center [474, 128] width 332 height 49
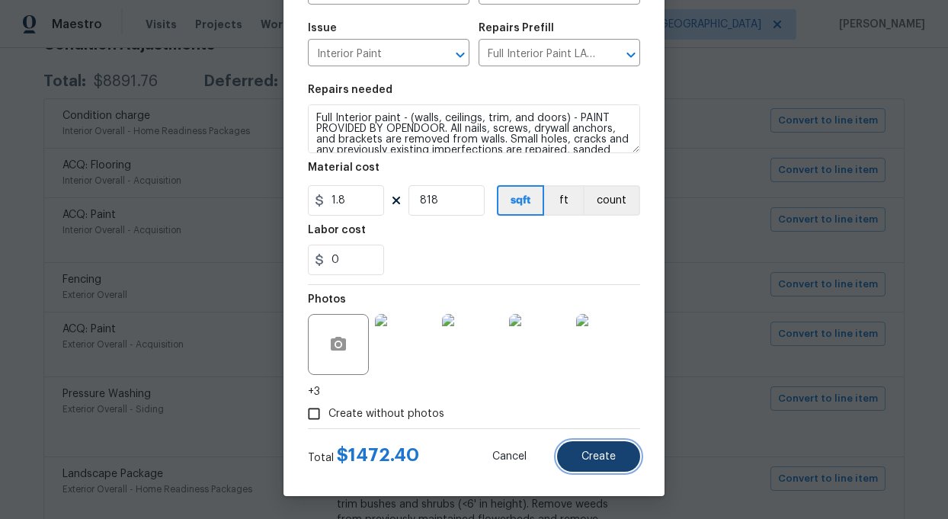
click at [602, 455] on span "Create" at bounding box center [599, 456] width 34 height 11
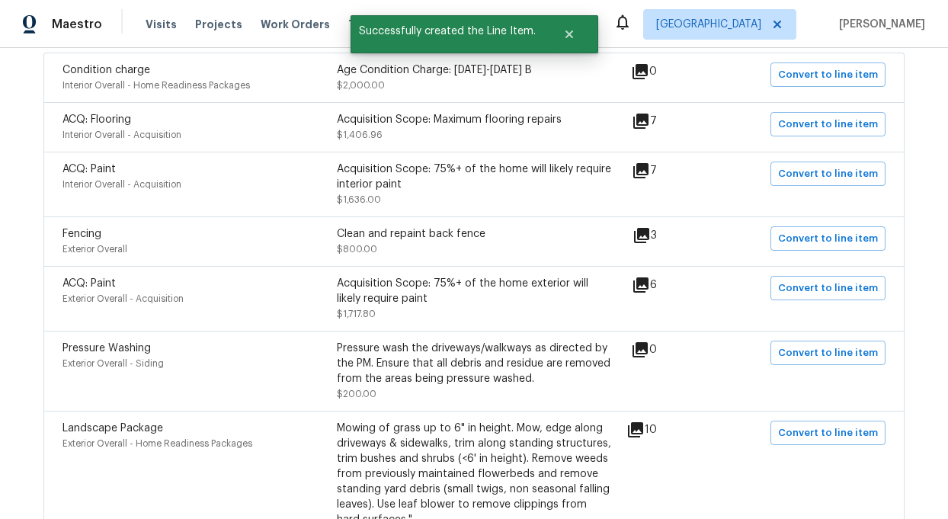
scroll to position [335, 0]
click at [651, 239] on icon at bounding box center [642, 235] width 18 height 18
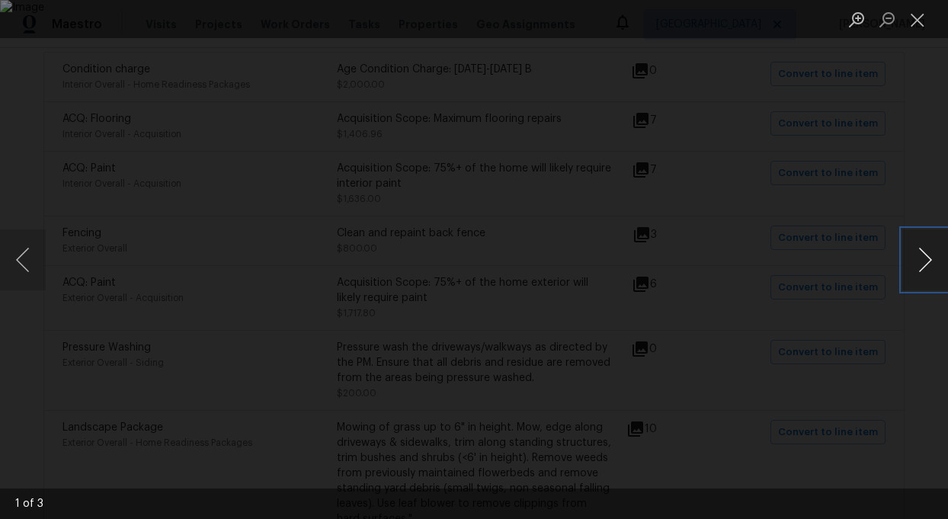
click at [924, 260] on button "Next image" at bounding box center [925, 259] width 46 height 61
click at [925, 260] on button "Next image" at bounding box center [925, 259] width 46 height 61
click at [925, 261] on button "Next image" at bounding box center [925, 259] width 46 height 61
click at [913, 17] on button "Close lightbox" at bounding box center [917, 19] width 30 height 27
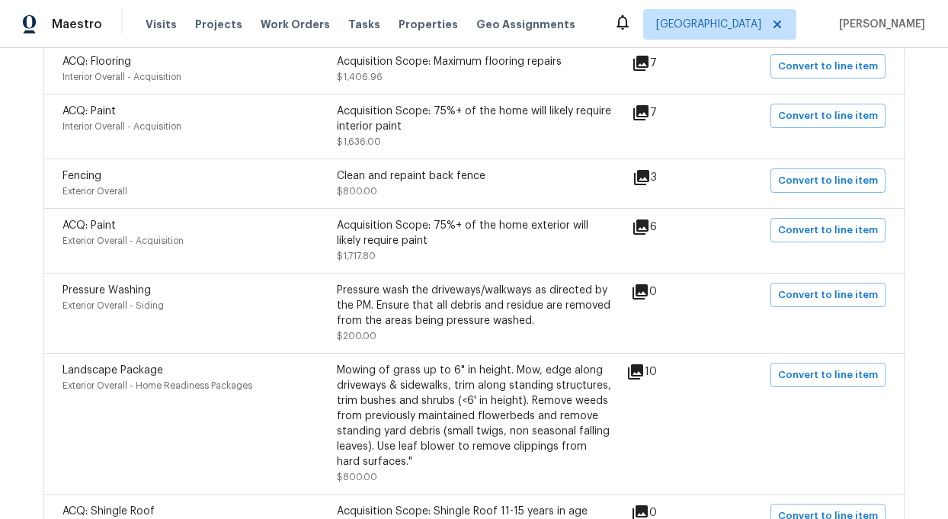
scroll to position [393, 0]
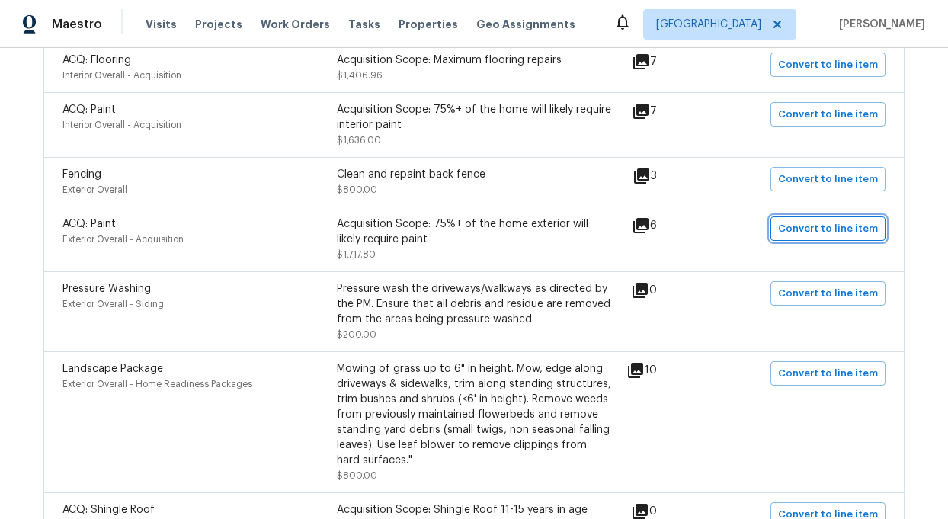
click at [819, 226] on span "Convert to line item" at bounding box center [828, 229] width 100 height 18
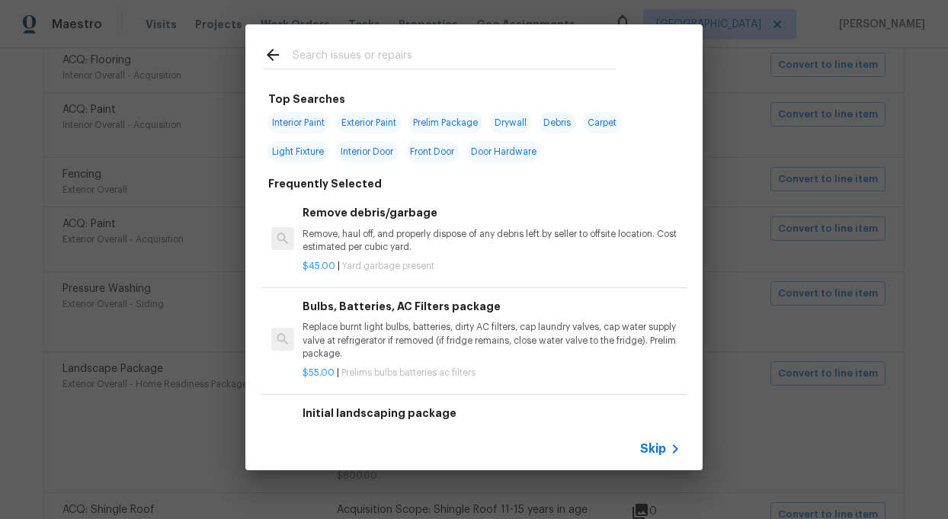
click at [382, 120] on span "Exterior Paint" at bounding box center [369, 122] width 64 height 21
type input "Exterior Paint"
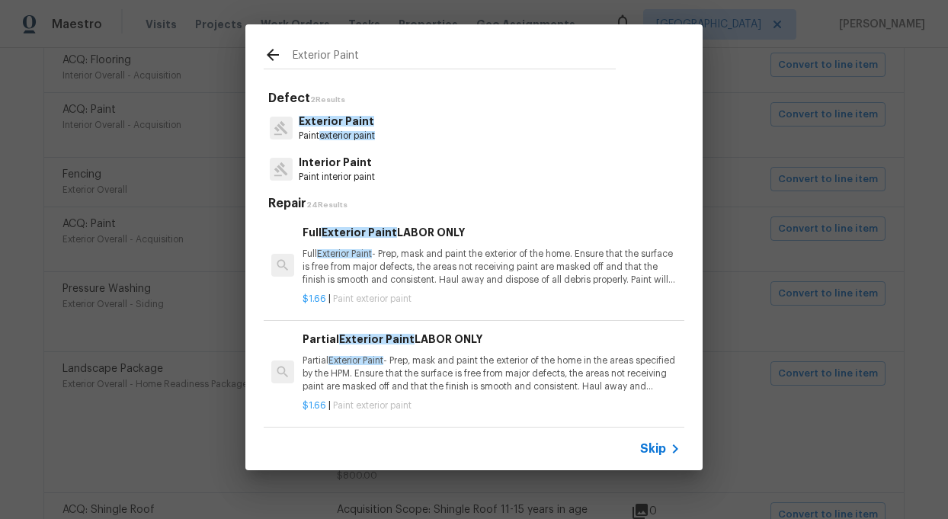
click at [662, 441] on span "Skip" at bounding box center [653, 448] width 26 height 15
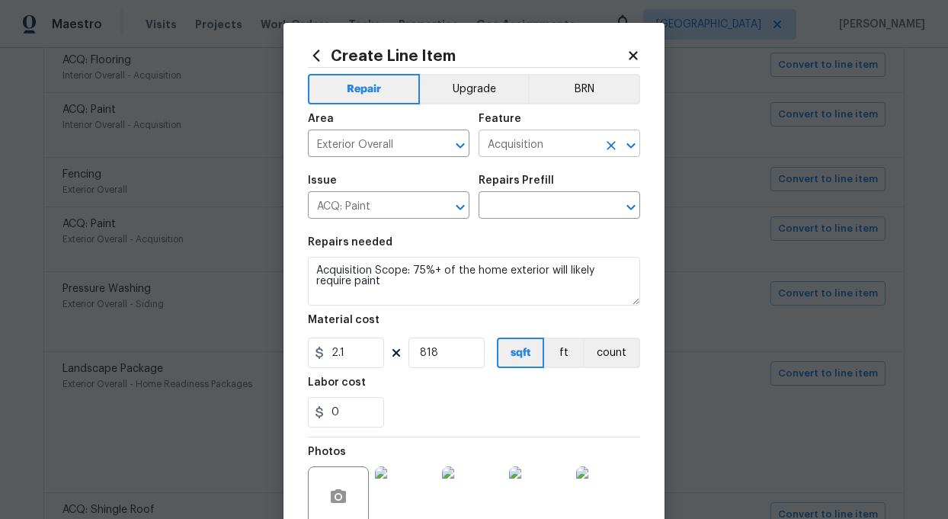
click at [588, 143] on input "Acquisition" at bounding box center [538, 145] width 119 height 24
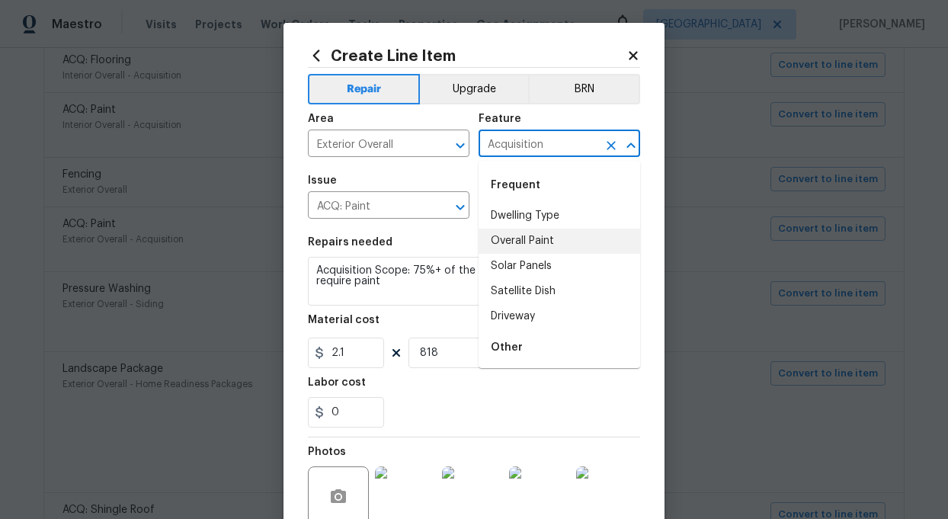
click at [534, 242] on li "Overall Paint" at bounding box center [560, 241] width 162 height 25
type input "Overall Paint"
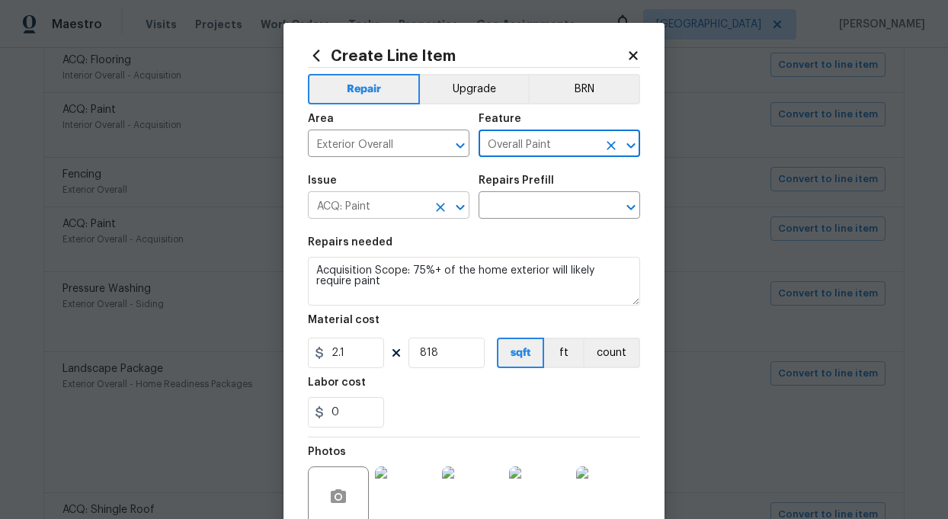
click at [347, 207] on input "ACQ: Paint" at bounding box center [367, 207] width 119 height 24
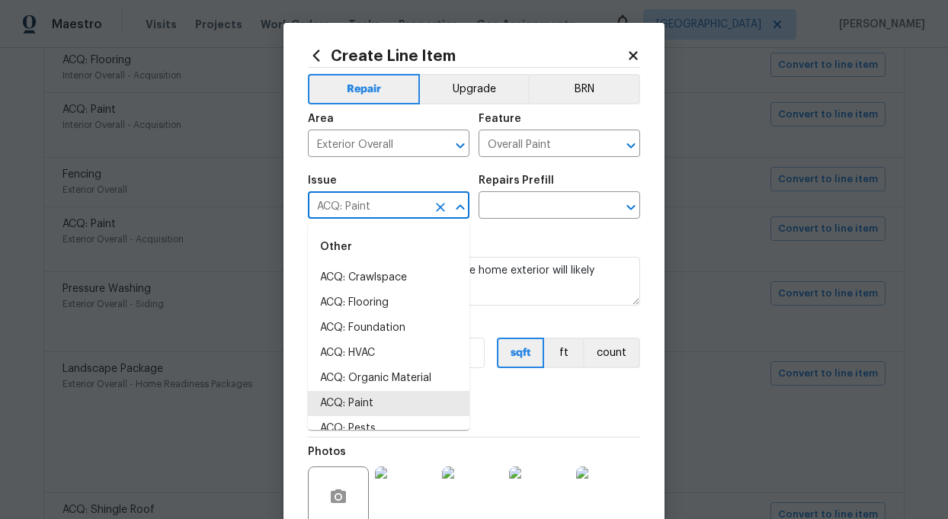
click at [347, 207] on input "ACQ: Paint" at bounding box center [367, 207] width 119 height 24
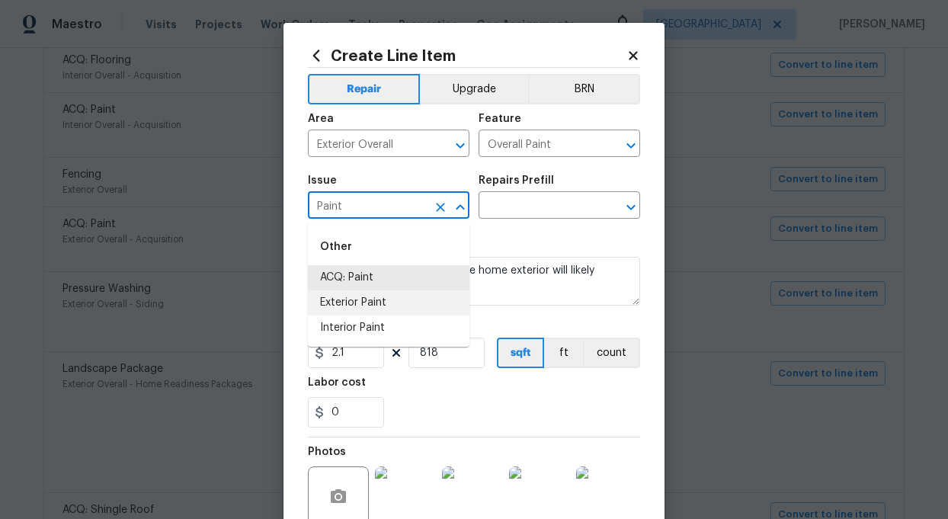
click at [345, 304] on li "Exterior Paint" at bounding box center [389, 302] width 162 height 25
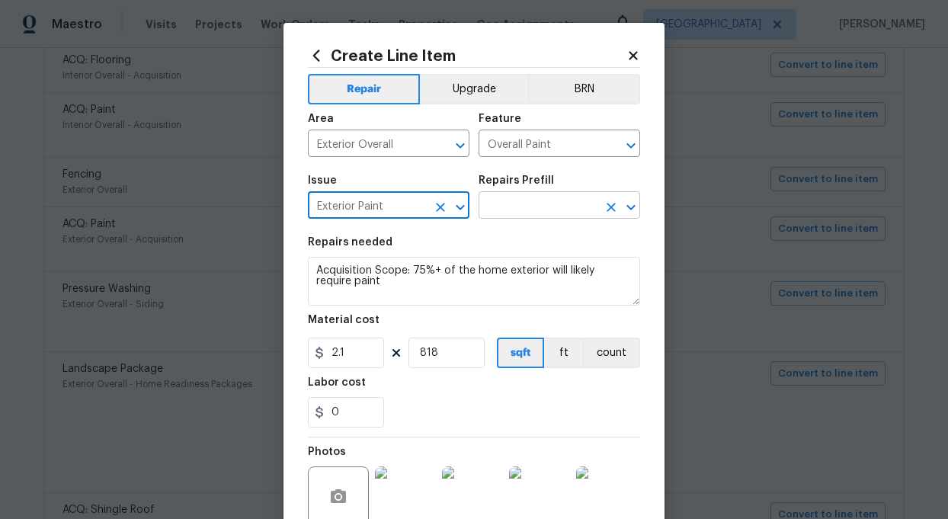
type input "Exterior Paint"
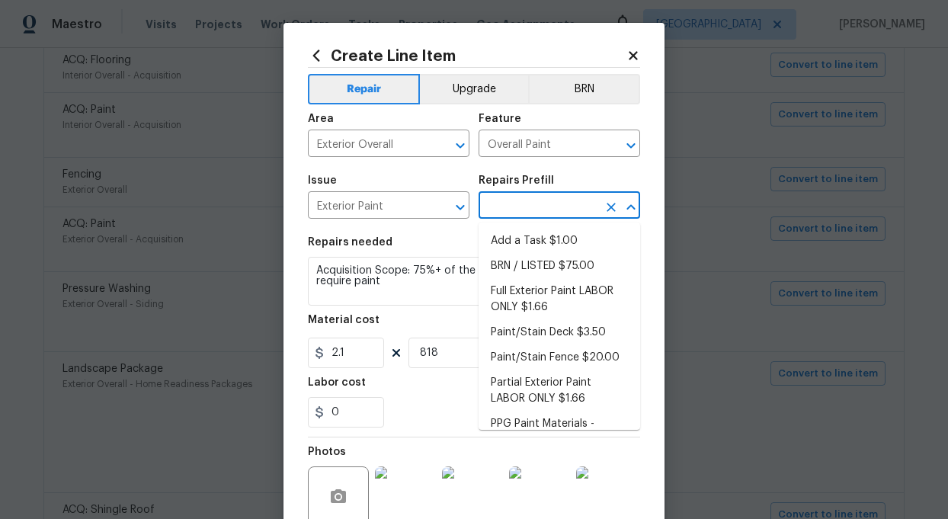
click at [573, 207] on input "text" at bounding box center [538, 207] width 119 height 24
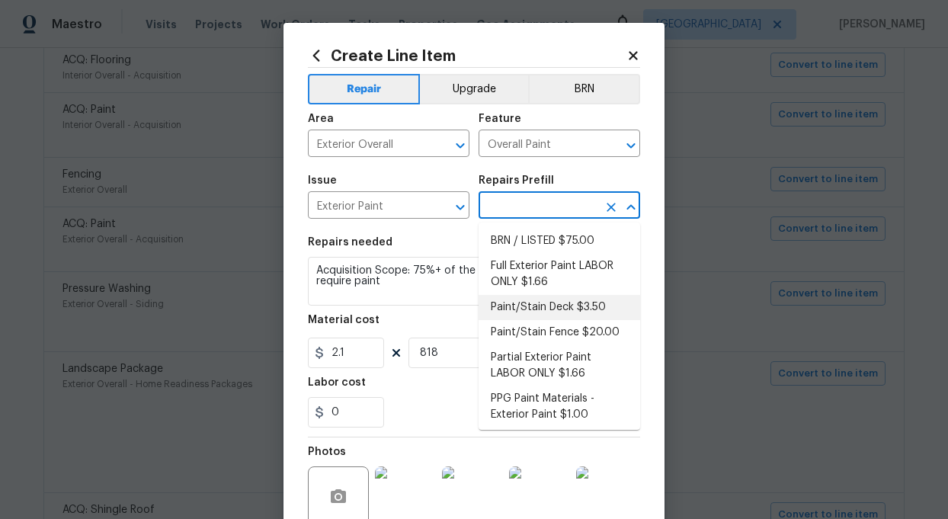
scroll to position [28, 0]
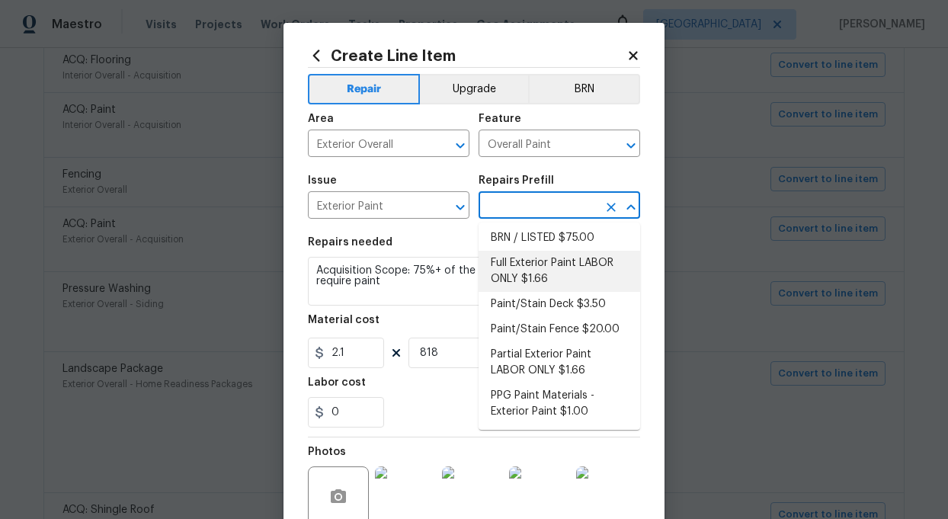
click at [537, 267] on li "Full Exterior Paint LABOR ONLY $1.66" at bounding box center [560, 271] width 162 height 41
type textarea "Full Exterior Paint - Prep, mask and paint the exterior of the home. Ensure tha…"
type input "Full Exterior Paint LABOR ONLY $1.66"
type input "1.66"
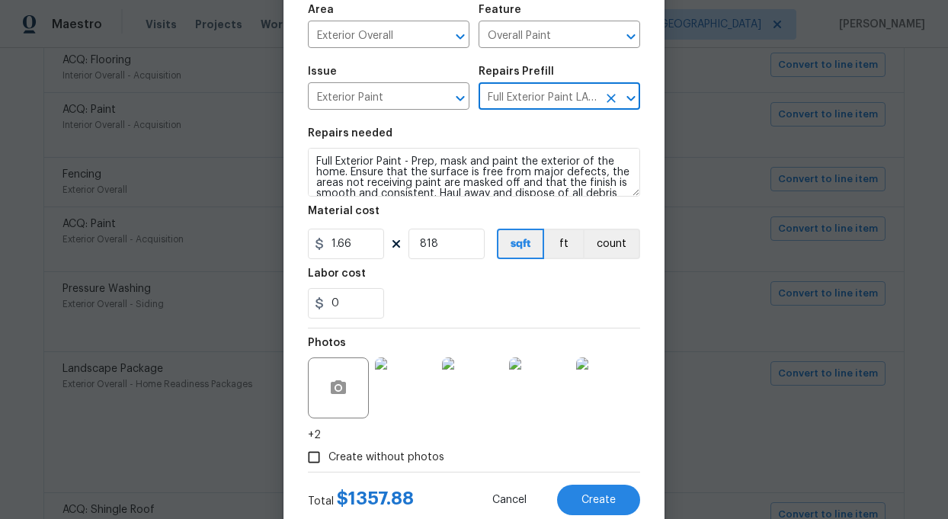
scroll to position [115, 0]
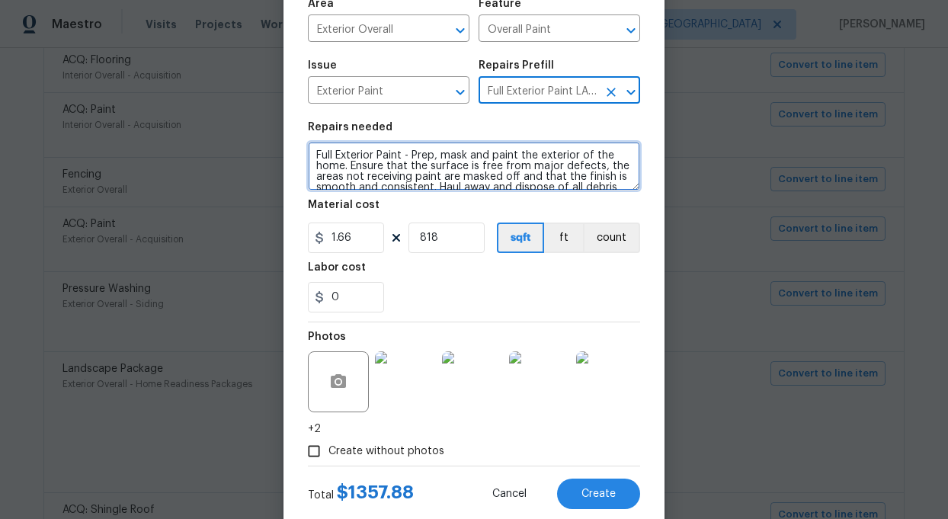
click at [438, 167] on textarea "Full Exterior Paint - Prep, mask and paint the exterior of the home. Ensure tha…" at bounding box center [474, 166] width 332 height 49
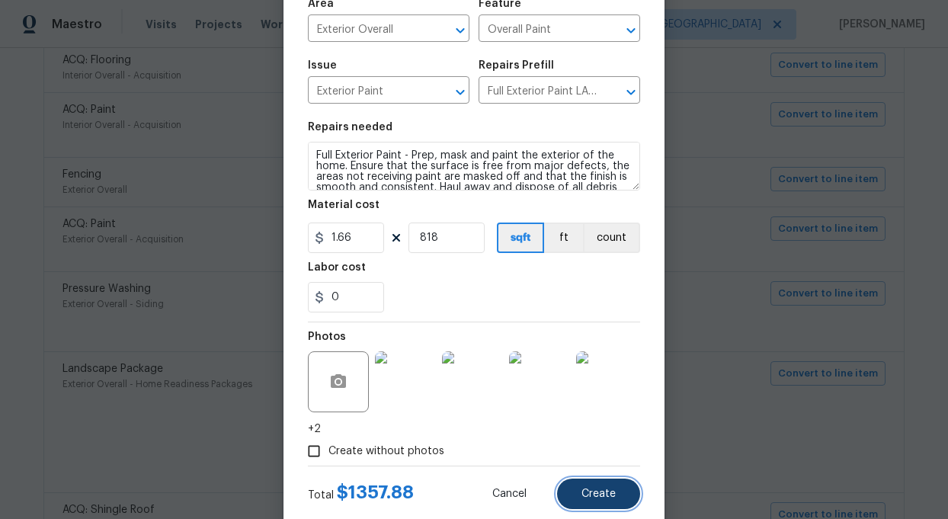
click at [605, 502] on button "Create" at bounding box center [598, 494] width 83 height 30
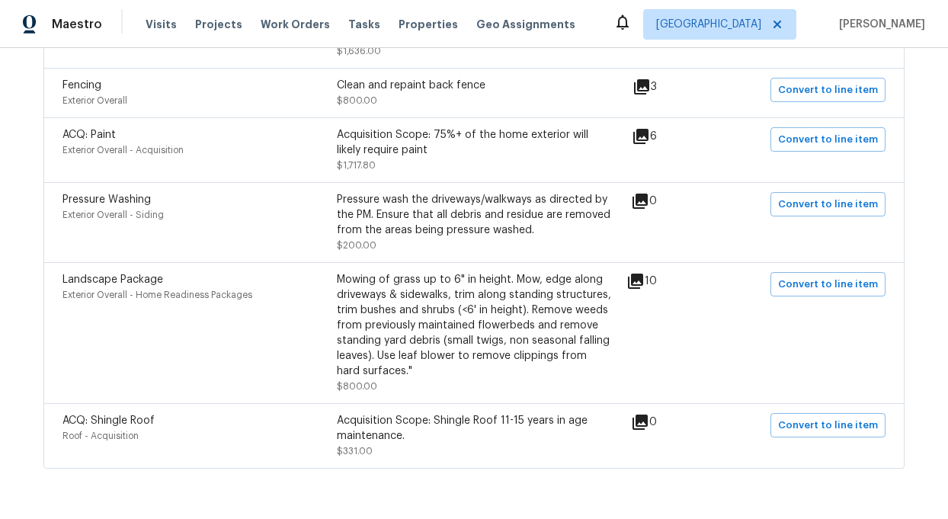
scroll to position [509, 0]
